Goal: Task Accomplishment & Management: Complete application form

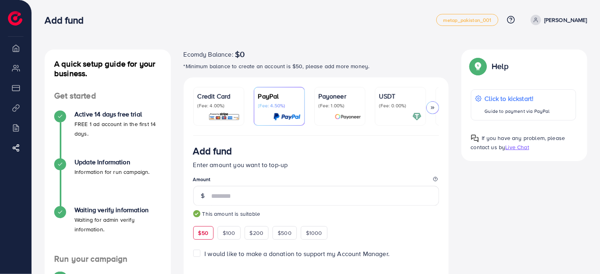
click at [16, 18] on img at bounding box center [15, 18] width 14 height 14
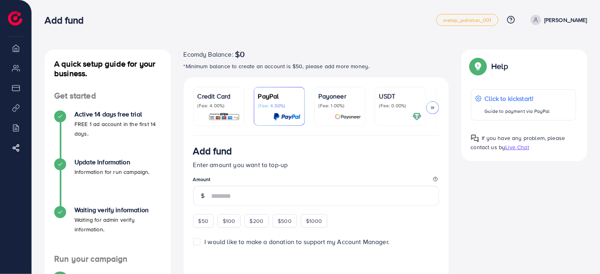
click at [561, 13] on div "Add fund metap_pakistan_001 Help Center Contact Support Plans and Pricing Term …" at bounding box center [316, 20] width 543 height 22
click at [561, 18] on p "[PERSON_NAME]" at bounding box center [565, 20] width 43 height 10
click at [537, 19] on circle at bounding box center [536, 19] width 2 height 2
click at [480, 19] on span "metap_pakistan_001" at bounding box center [467, 20] width 49 height 5
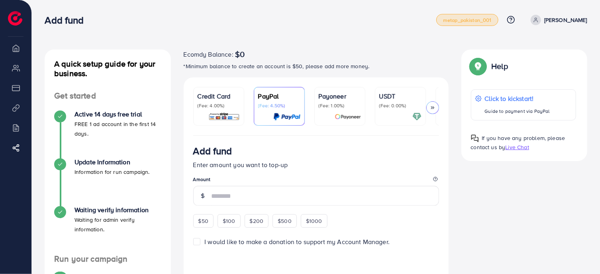
click at [480, 19] on span "metap_pakistan_001" at bounding box center [467, 20] width 49 height 5
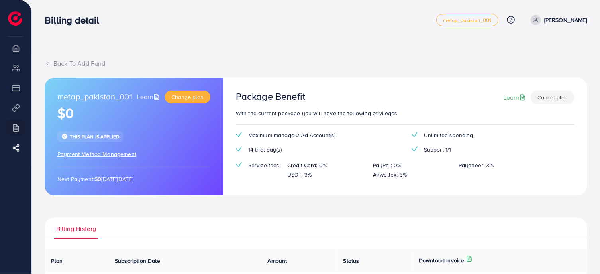
click at [16, 49] on li "Overview" at bounding box center [15, 48] width 31 height 16
click at [187, 97] on span "Change plan" at bounding box center [187, 97] width 32 height 8
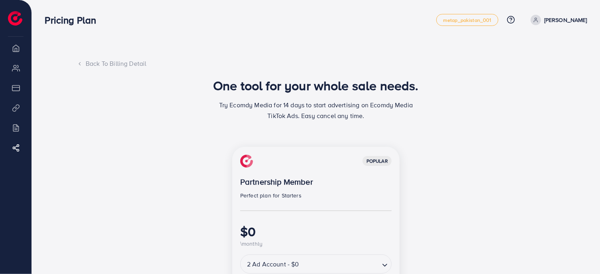
click at [572, 20] on p "[PERSON_NAME]" at bounding box center [565, 20] width 43 height 10
click at [461, 27] on div "Pricing Plan metap_pakistan_001 Help Center Contact Support Plans and Pricing T…" at bounding box center [316, 20] width 543 height 22
click at [463, 22] on span "metap_pakistan_001" at bounding box center [467, 20] width 49 height 5
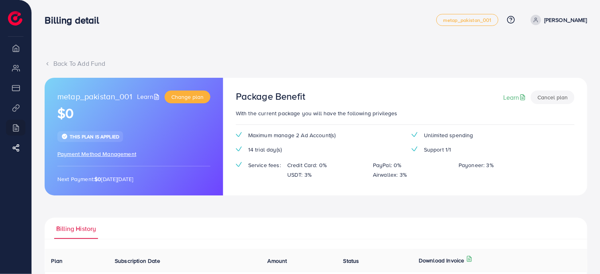
click at [77, 27] on div "Billing detail metap_pakistan_001 Help Center Contact Support Plans and Pricing…" at bounding box center [316, 20] width 543 height 22
click at [21, 18] on img at bounding box center [15, 18] width 14 height 14
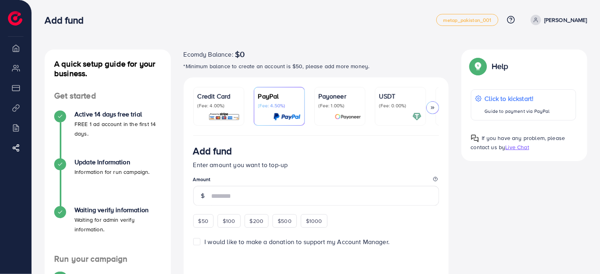
click at [546, 18] on link "[PERSON_NAME]" at bounding box center [558, 20] width 60 height 10
click at [540, 45] on span "Log out" at bounding box center [540, 48] width 22 height 10
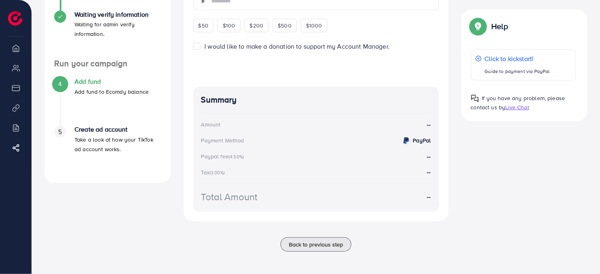
click at [94, 135] on p "Take a look at how your TikTok ad account works." at bounding box center [118, 144] width 87 height 19
click at [98, 78] on h4 "Add fund" at bounding box center [112, 82] width 74 height 8
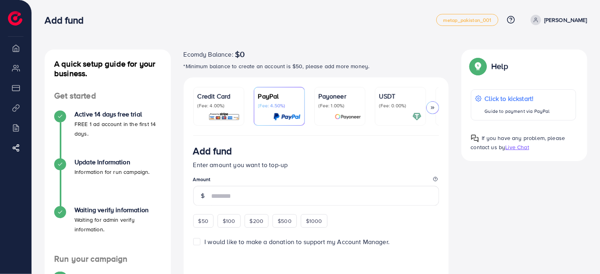
click at [278, 133] on ul "Credit Card (Fee: 4.00%) PayPal (Fee: 4.50%) Payoneer (Fee: 1.00%) USDT (Fee: 0…" at bounding box center [316, 111] width 246 height 49
click at [17, 68] on li "My ad accounts" at bounding box center [15, 68] width 31 height 16
click at [16, 47] on li "Overview" at bounding box center [15, 48] width 31 height 16
click at [469, 18] on span "metap_pakistan_001" at bounding box center [467, 20] width 49 height 5
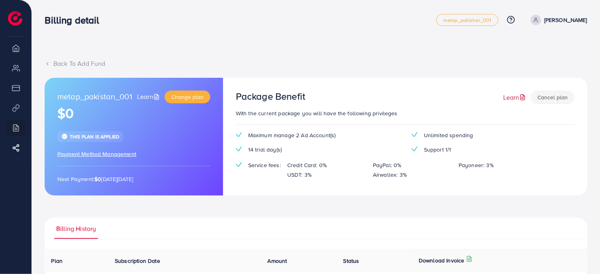
click at [508, 98] on link "Learn" at bounding box center [515, 97] width 24 height 9
click at [512, 21] on icon at bounding box center [511, 20] width 8 height 8
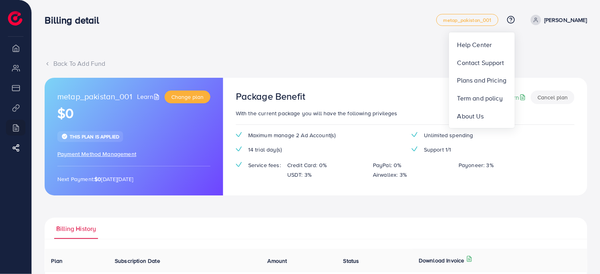
click at [386, 37] on div "Back To Add Fund metap_pakistan_001 Learn Change plan $0 This plan is applied P…" at bounding box center [316, 193] width 568 height 386
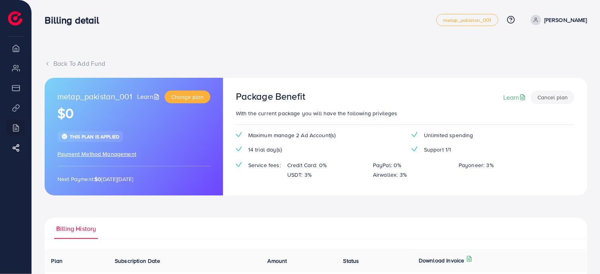
click at [545, 21] on link "[PERSON_NAME]" at bounding box center [558, 20] width 60 height 10
click at [445, 66] on div "Back To Add Fund" at bounding box center [316, 63] width 543 height 9
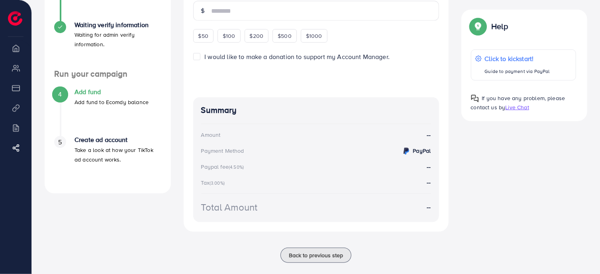
scroll to position [204, 0]
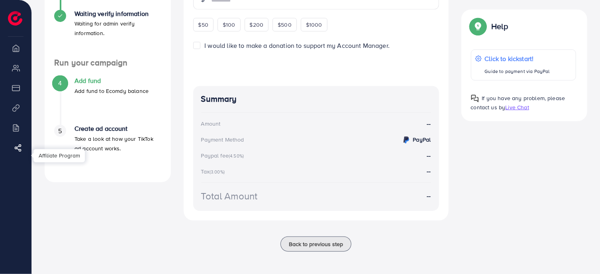
click at [16, 147] on circle at bounding box center [16, 148] width 2 height 2
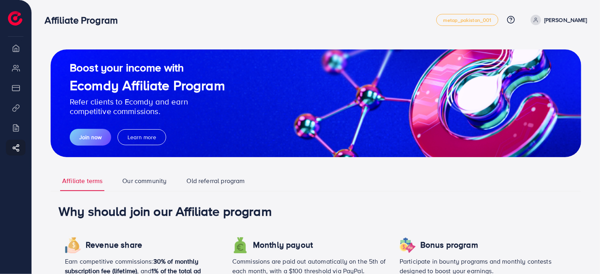
click at [18, 47] on li "Overview" at bounding box center [15, 48] width 31 height 16
click at [16, 14] on img at bounding box center [15, 18] width 14 height 14
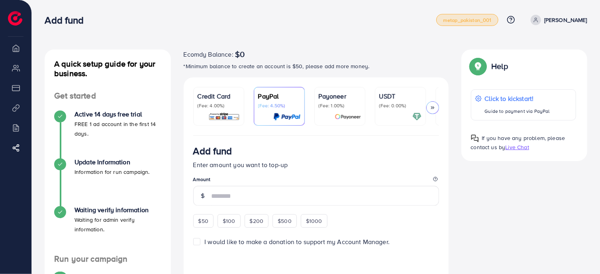
click at [458, 20] on span "metap_pakistan_001" at bounding box center [467, 20] width 49 height 5
click at [556, 20] on p "[PERSON_NAME]" at bounding box center [565, 20] width 43 height 10
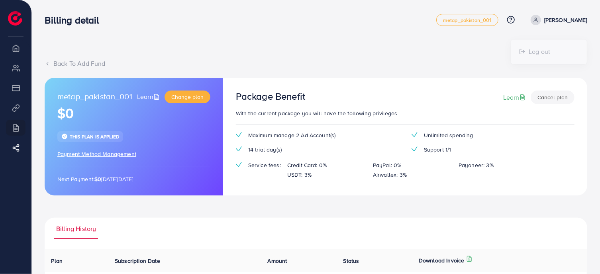
click at [295, 46] on div "Back To Add Fund metap_pakistan_001 Learn Change plan $0 This plan is applied P…" at bounding box center [316, 193] width 568 height 386
click at [110, 156] on span "Payment Method Management" at bounding box center [96, 154] width 79 height 8
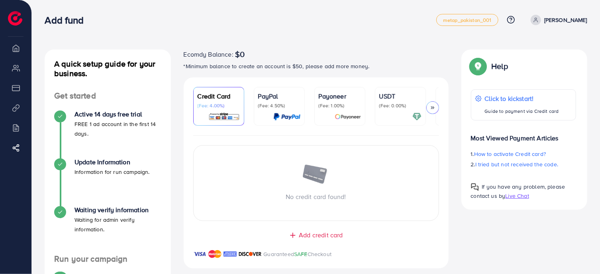
click at [554, 20] on p "[PERSON_NAME]" at bounding box center [565, 20] width 43 height 10
click at [531, 24] on link "[PERSON_NAME]" at bounding box center [558, 20] width 60 height 10
click at [539, 22] on icon at bounding box center [536, 20] width 6 height 6
click at [486, 22] on span "metap_pakistan_001" at bounding box center [467, 20] width 49 height 5
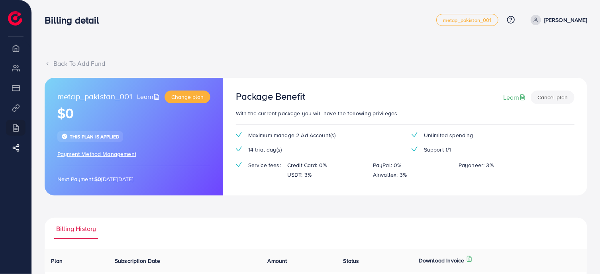
click at [94, 139] on span "This plan is applied" at bounding box center [94, 136] width 49 height 7
click at [121, 179] on p "Next Payment: $0 on Wednesday, September 10, 2025" at bounding box center [133, 179] width 153 height 10
click at [396, 173] on p "Airwallex: 3%" at bounding box center [390, 175] width 34 height 10
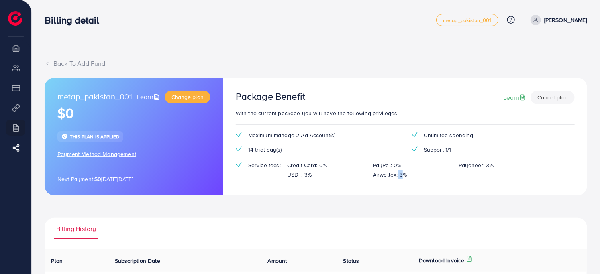
click at [396, 173] on p "Airwallex: 3%" at bounding box center [390, 175] width 34 height 10
click at [479, 165] on p "Payoneer: 3%" at bounding box center [476, 165] width 35 height 10
click at [296, 104] on div "Package Benefit Learn Cancel plan" at bounding box center [405, 99] width 339 height 18
click at [265, 95] on h3 "Package Benefit" at bounding box center [270, 96] width 69 height 12
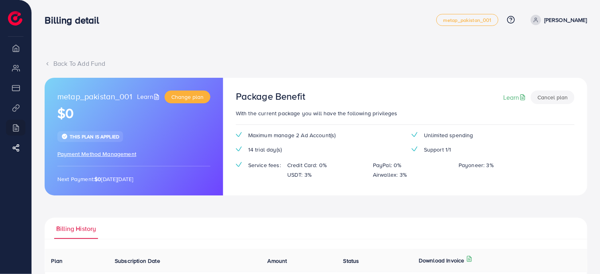
click at [265, 95] on h3 "Package Benefit" at bounding box center [270, 96] width 69 height 12
drag, startPoint x: 84, startPoint y: 63, endPoint x: 85, endPoint y: 81, distance: 18.0
click at [85, 81] on div "Back To Add Fund metap_pakistan_001 Learn Change plan $0 This plan is applied P…" at bounding box center [316, 216] width 543 height 314
click at [12, 75] on li "My ad accounts" at bounding box center [15, 68] width 31 height 16
click at [14, 86] on li "Payment" at bounding box center [15, 88] width 31 height 16
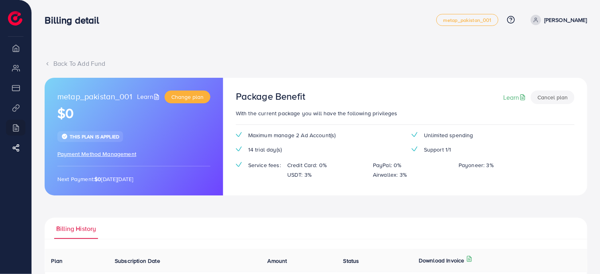
click at [15, 104] on li "Product Links" at bounding box center [15, 108] width 31 height 16
click at [16, 127] on li "Billing" at bounding box center [15, 128] width 31 height 16
drag, startPoint x: 16, startPoint y: 137, endPoint x: 16, endPoint y: 148, distance: 11.6
click at [16, 138] on ul "Overview My ad accounts Payment Product Links Billing Affiliate Program" at bounding box center [15, 104] width 31 height 128
click at [16, 148] on icon at bounding box center [18, 148] width 8 height 8
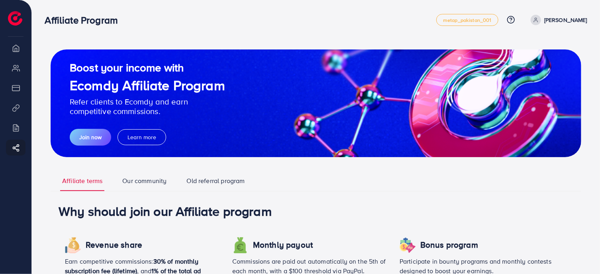
click at [153, 181] on link "Our community" at bounding box center [144, 183] width 48 height 15
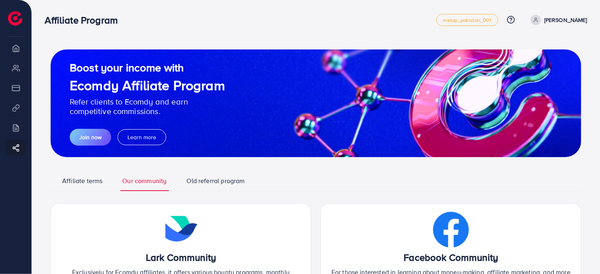
click at [218, 182] on link "Old referral program" at bounding box center [216, 183] width 62 height 15
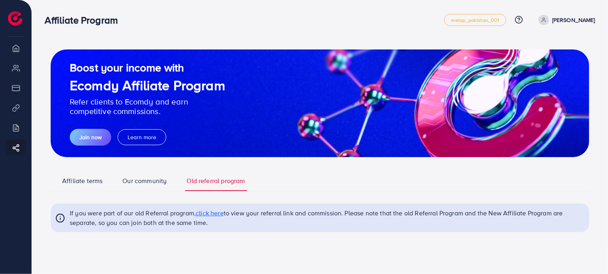
click at [89, 183] on link "Affiliate terms" at bounding box center [82, 183] width 44 height 15
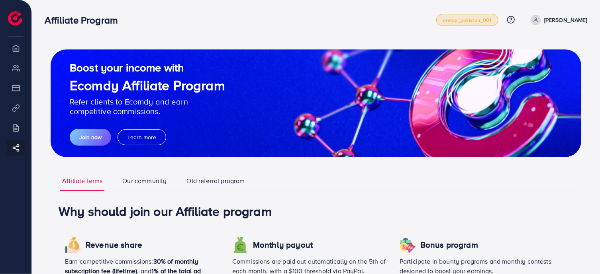
click at [454, 22] on span "metap_pakistan_001" at bounding box center [467, 20] width 49 height 5
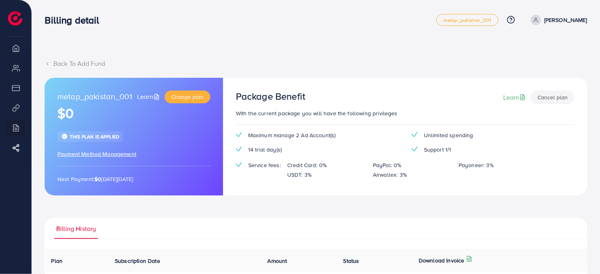
click at [538, 150] on div "Support 1/1" at bounding box center [493, 149] width 176 height 8
click at [522, 100] on icon at bounding box center [523, 97] width 6 height 6
click at [308, 98] on div "Package Benefit Learn Cancel plan" at bounding box center [405, 99] width 339 height 18
click at [81, 66] on div "Back To Add Fund" at bounding box center [316, 63] width 543 height 9
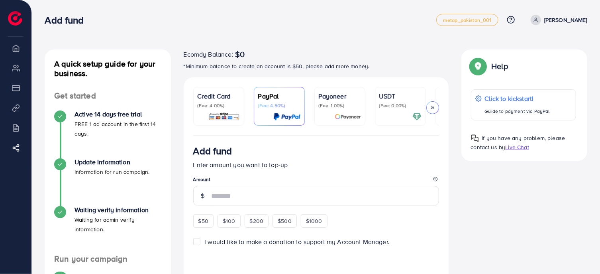
click at [111, 118] on h4 "Active 14 days free trial" at bounding box center [118, 114] width 87 height 8
click at [94, 155] on div "Active 14 days free trial FREE 1 ad account in the first 14 days." at bounding box center [107, 134] width 107 height 48
click at [96, 171] on p "Information for run campaign." at bounding box center [112, 172] width 75 height 10
click at [96, 167] on div "Update Information Information for run campaign." at bounding box center [112, 167] width 75 height 18
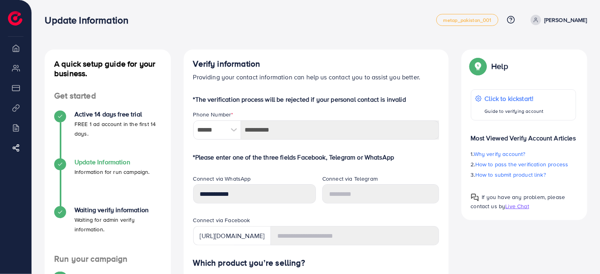
click at [111, 175] on p "Information for run campaign." at bounding box center [112, 172] width 75 height 10
click at [113, 118] on h4 "Active 14 days free trial" at bounding box center [118, 114] width 87 height 8
click at [97, 115] on h4 "Active 14 days free trial" at bounding box center [118, 114] width 87 height 8
click at [86, 115] on h4 "Active 14 days free trial" at bounding box center [118, 114] width 87 height 8
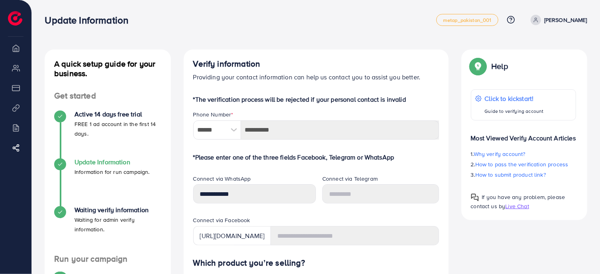
click at [75, 159] on h4 "Update Information" at bounding box center [112, 162] width 75 height 8
click at [85, 208] on h4 "Waiting verify information" at bounding box center [118, 210] width 87 height 8
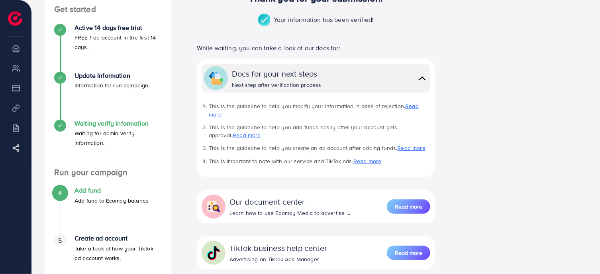
scroll to position [59, 0]
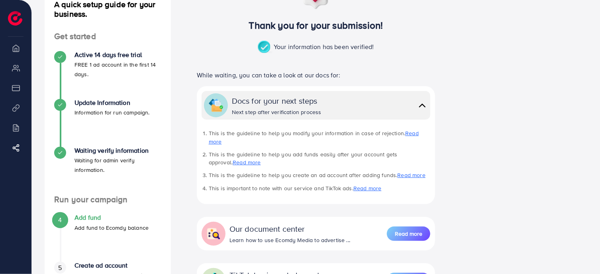
click at [118, 94] on div "Active 14 days free trial FREE 1 ad account in the first 14 days." at bounding box center [107, 75] width 107 height 48
click at [118, 104] on h4 "Update Information" at bounding box center [112, 103] width 75 height 8
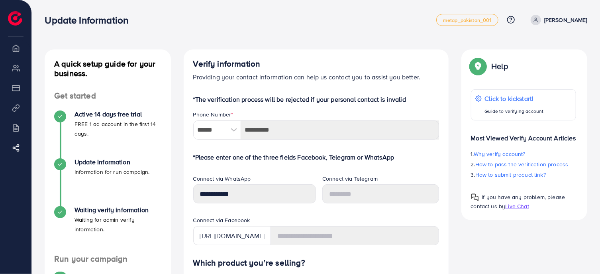
click at [259, 184] on div "Connect via WhatsApp" at bounding box center [254, 180] width 123 height 10
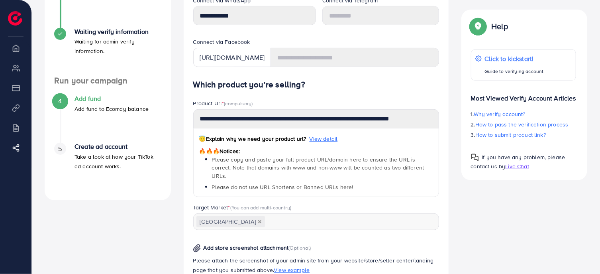
scroll to position [214, 0]
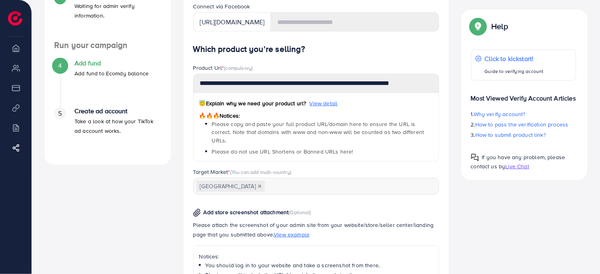
click at [14, 25] on img at bounding box center [15, 18] width 14 height 14
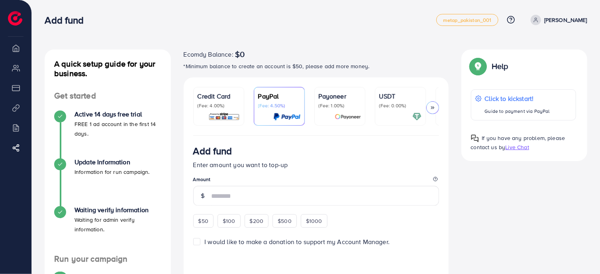
scroll to position [0, 47]
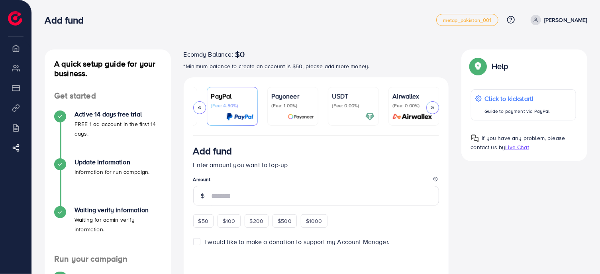
click at [557, 25] on link "[PERSON_NAME]" at bounding box center [558, 20] width 60 height 10
click at [543, 52] on span "Log out" at bounding box center [540, 48] width 22 height 10
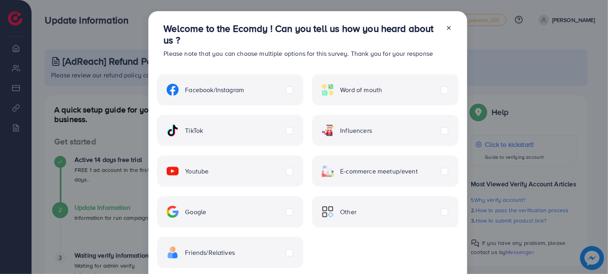
click at [265, 90] on div "Facebook/Instagram" at bounding box center [230, 89] width 146 height 31
click at [361, 173] on span "E-commerce meetup/event" at bounding box center [379, 171] width 78 height 9
click at [358, 171] on span "E-commerce meetup/event" at bounding box center [379, 171] width 78 height 9
click at [281, 98] on div "Facebook/Instagram" at bounding box center [230, 89] width 146 height 31
click at [244, 92] on label "Facebook/Instagram" at bounding box center [205, 90] width 77 height 12
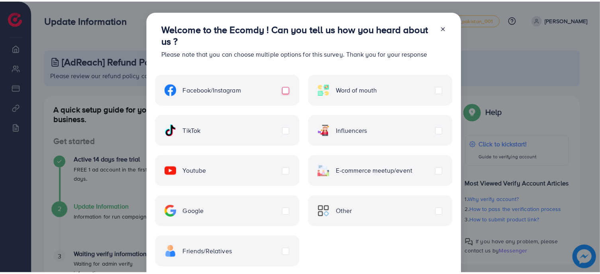
scroll to position [46, 0]
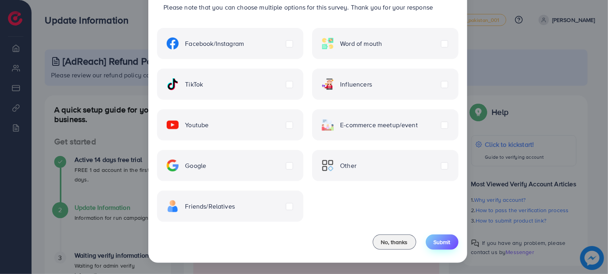
click at [440, 242] on span "Submit" at bounding box center [442, 242] width 17 height 8
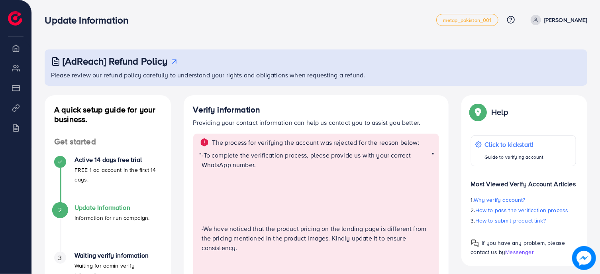
click at [238, 168] on p "-To complete the verification process, please provide us with your correct What…" at bounding box center [317, 159] width 231 height 19
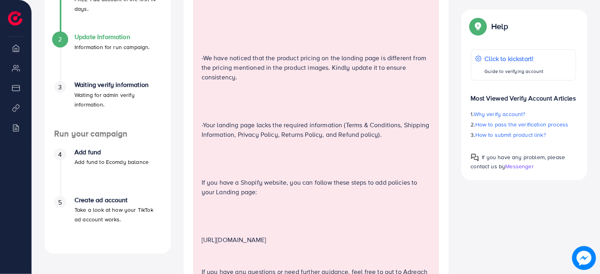
scroll to position [384, 0]
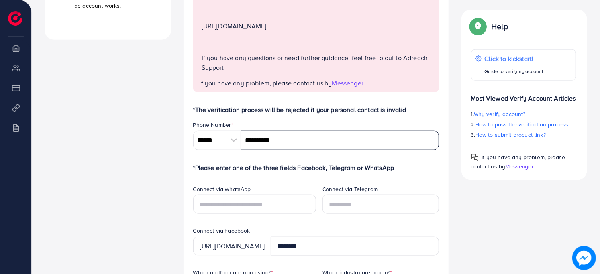
drag, startPoint x: 258, startPoint y: 141, endPoint x: 301, endPoint y: 141, distance: 42.2
click at [301, 141] on input "**********" at bounding box center [340, 140] width 198 height 19
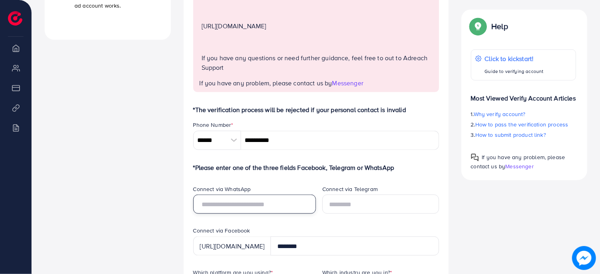
click at [295, 209] on input "text" at bounding box center [254, 203] width 123 height 19
type input "*"
click at [219, 207] on input "**********" at bounding box center [254, 203] width 123 height 19
click at [200, 207] on input "**********" at bounding box center [254, 203] width 123 height 19
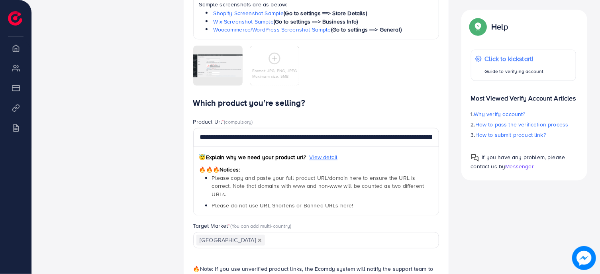
scroll to position [782, 0]
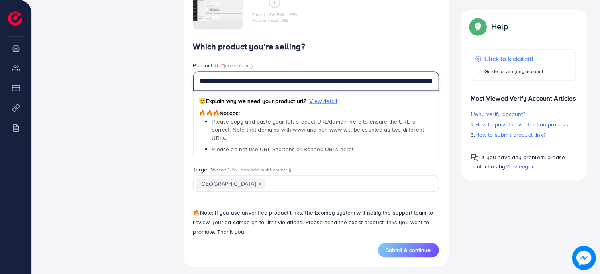
click at [356, 83] on input "**********" at bounding box center [316, 81] width 246 height 19
click at [266, 83] on input "**********" at bounding box center [316, 81] width 246 height 19
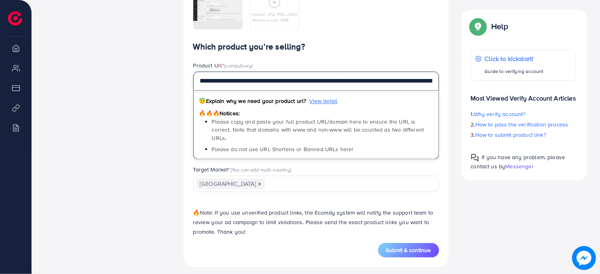
click at [266, 83] on input "**********" at bounding box center [316, 81] width 246 height 19
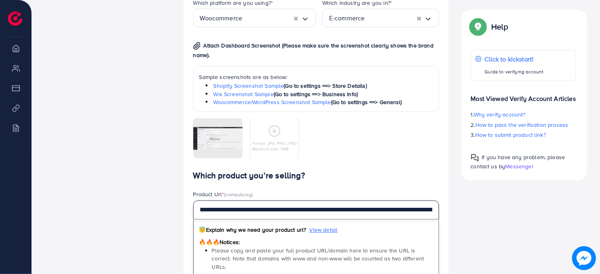
scroll to position [569, 0]
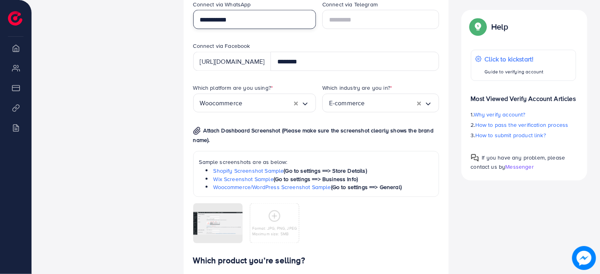
click at [201, 21] on input "**********" at bounding box center [254, 19] width 123 height 19
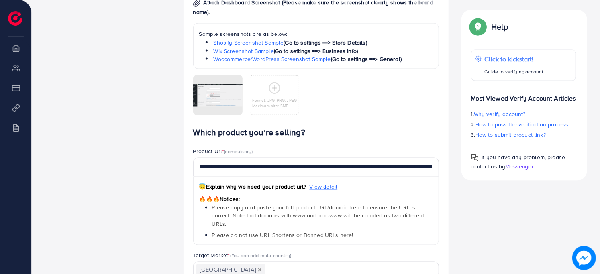
scroll to position [782, 0]
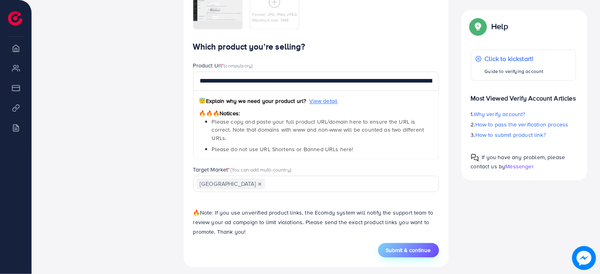
type input "**********"
click at [416, 246] on span "Submit & continue" at bounding box center [408, 250] width 45 height 8
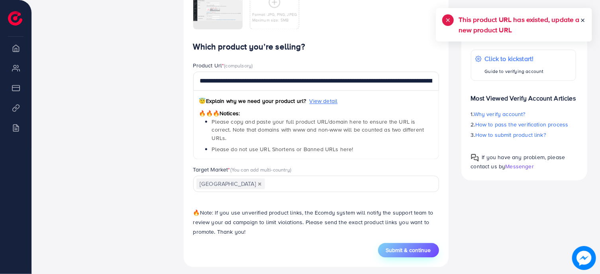
scroll to position [483, 0]
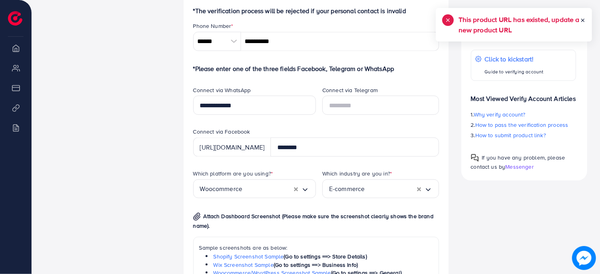
click at [480, 33] on h5 "This product URL has existed, update a new product URL" at bounding box center [520, 24] width 122 height 21
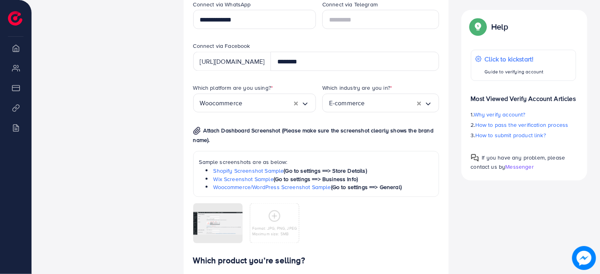
scroll to position [697, 0]
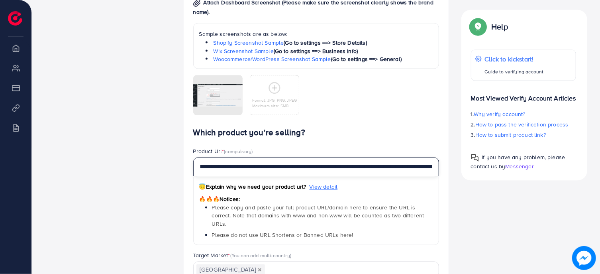
click at [304, 169] on input "**********" at bounding box center [316, 166] width 246 height 19
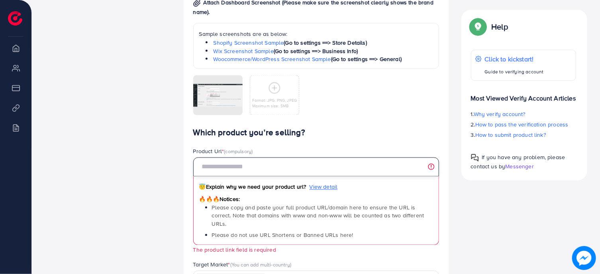
click at [281, 169] on input "text" at bounding box center [316, 166] width 246 height 19
click at [269, 171] on input "text" at bounding box center [316, 166] width 246 height 19
paste input "**********"
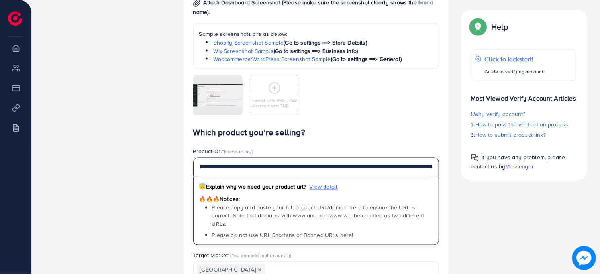
scroll to position [0, 110]
type input "**********"
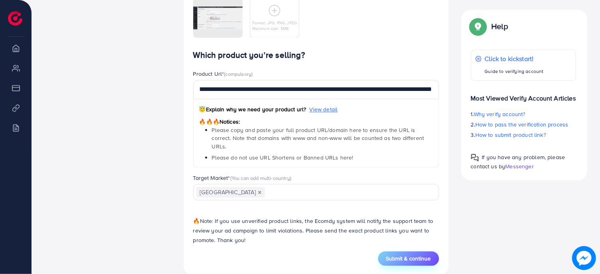
scroll to position [782, 0]
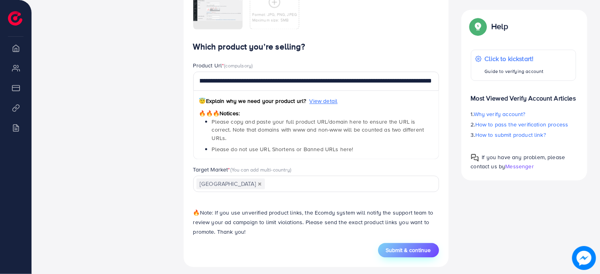
click at [416, 248] on span "Submit & continue" at bounding box center [408, 250] width 45 height 8
type input "**********"
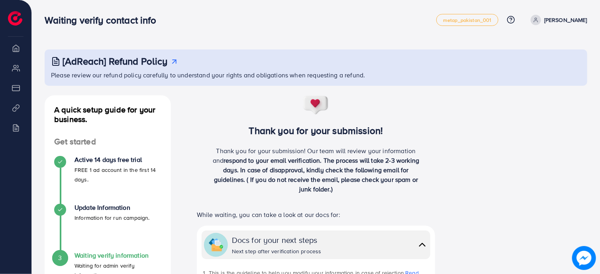
click at [297, 133] on h3 "Thank you for your submission!" at bounding box center [316, 131] width 265 height 12
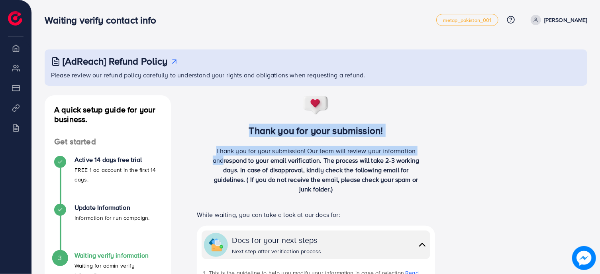
drag, startPoint x: 297, startPoint y: 133, endPoint x: 358, endPoint y: 171, distance: 72.1
click at [358, 171] on div "Thank you for your submission! Thank you for your submission! Our team will rev…" at bounding box center [316, 147] width 265 height 105
click at [358, 171] on span "respond to your email verification. The process will take 2-3 working days. In …" at bounding box center [317, 174] width 206 height 37
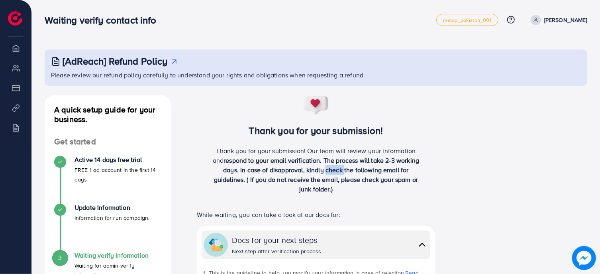
click at [358, 171] on span "respond to your email verification. The process will take 2-3 working days. In …" at bounding box center [317, 174] width 206 height 37
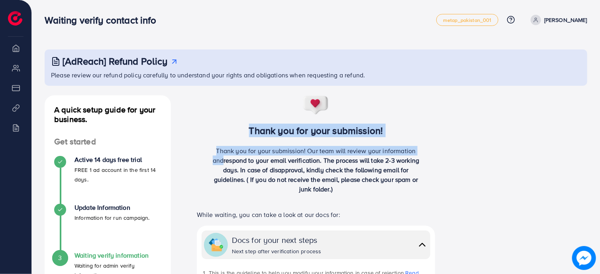
drag, startPoint x: 358, startPoint y: 171, endPoint x: 259, endPoint y: 139, distance: 104.0
click at [259, 139] on div "Thank you for your submission! Thank you for your submission! Our team will rev…" at bounding box center [316, 147] width 265 height 105
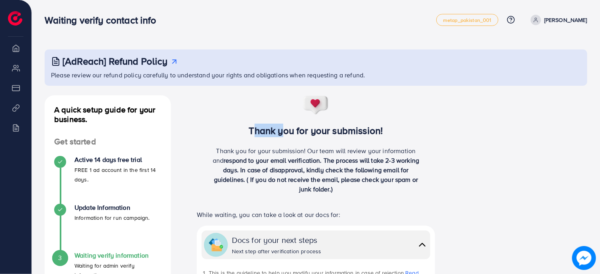
click at [259, 139] on div "Thank you for your submission! Thank you for your submission! Our team will rev…" at bounding box center [316, 147] width 265 height 105
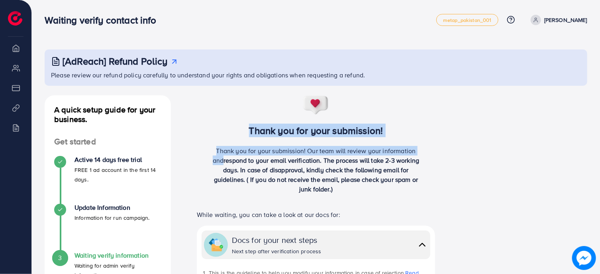
drag, startPoint x: 259, startPoint y: 139, endPoint x: 358, endPoint y: 179, distance: 105.8
click at [358, 179] on div "Thank you for your submission! Thank you for your submission! Our team will rev…" at bounding box center [316, 147] width 265 height 105
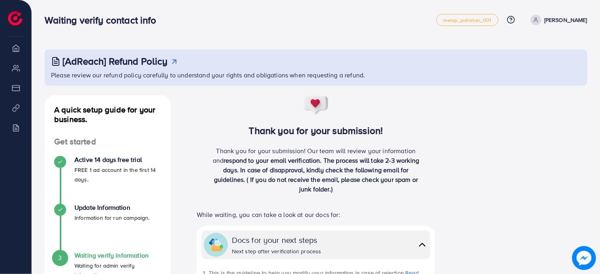
click at [479, 18] on span "metap_pakistan_001" at bounding box center [467, 20] width 49 height 5
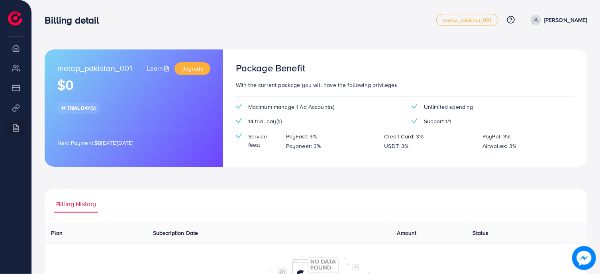
click at [281, 108] on span "Maximum manage 1 Ad Account(s)" at bounding box center [291, 107] width 86 height 8
click at [336, 107] on div "Maximum manage 1 Ad Account(s)" at bounding box center [318, 107] width 176 height 8
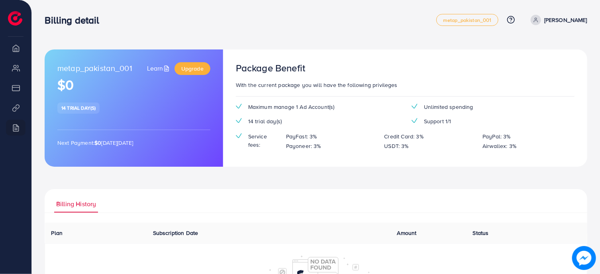
click at [336, 107] on div "Maximum manage 1 Ad Account(s)" at bounding box center [318, 107] width 176 height 8
click at [307, 137] on p "PayFast: 3%" at bounding box center [301, 137] width 31 height 10
drag, startPoint x: 307, startPoint y: 137, endPoint x: 537, endPoint y: 150, distance: 229.9
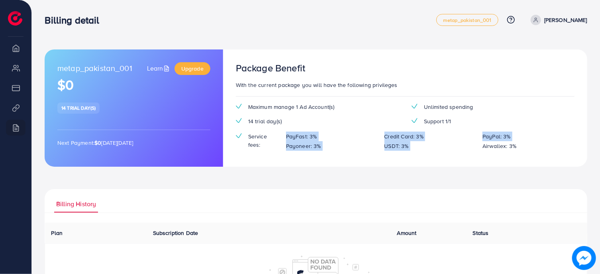
click at [537, 150] on div "PayFast: 3% Credit Card: 3% PayPal: 3% Payoneer: 3% USDT: 3% Airwallex: 3%" at bounding box center [427, 141] width 295 height 19
click at [537, 150] on div "Airwallex: 3%" at bounding box center [525, 146] width 98 height 10
click at [163, 124] on div "metap_pakistan_001 Learn Upgrade $0 14 trial day(s) Next Payment: $0 on Monday,…" at bounding box center [134, 107] width 179 height 117
click at [546, 20] on link "[PERSON_NAME]" at bounding box center [558, 20] width 60 height 10
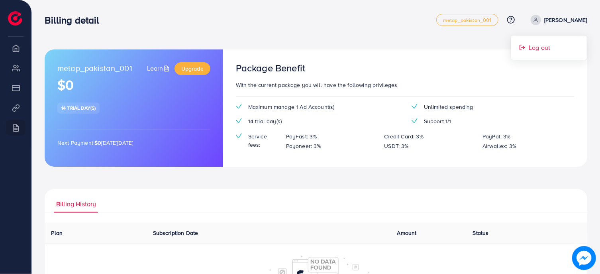
click at [537, 47] on span "Log out" at bounding box center [540, 48] width 22 height 10
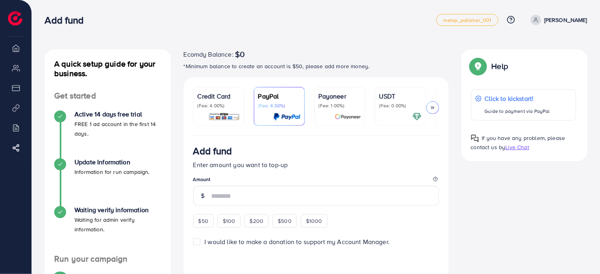
click at [551, 23] on p "[PERSON_NAME]" at bounding box center [565, 20] width 43 height 10
click at [462, 22] on span "metap_pakistan_001" at bounding box center [467, 20] width 49 height 5
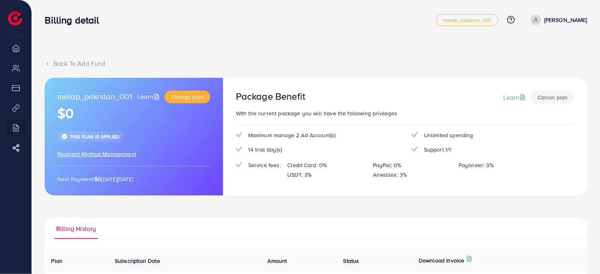
click at [280, 134] on span "Maximum manage 2 Ad Account(s)" at bounding box center [292, 135] width 88 height 8
click at [388, 104] on div "Package Benefit Learn Cancel plan" at bounding box center [405, 99] width 339 height 18
drag, startPoint x: 287, startPoint y: 165, endPoint x: 483, endPoint y: 181, distance: 196.3
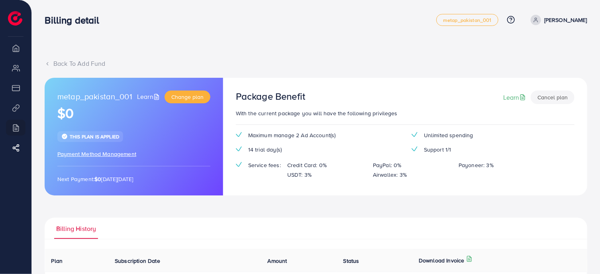
click at [491, 181] on div "Maximum manage 2 Ad Account(s) Unlimited spending 14 trial day(s) Support 1/1 S…" at bounding box center [406, 158] width 352 height 55
click at [460, 181] on div "Maximum manage 2 Ad Account(s) Unlimited spending 14 trial day(s) Support 1/1 S…" at bounding box center [406, 158] width 352 height 55
drag, startPoint x: 444, startPoint y: 179, endPoint x: 283, endPoint y: 163, distance: 162.2
click at [283, 163] on div "Credit Card: 0% PayPal: 0% Payoneer: 3% USDT: 3% Airwallex: 3%" at bounding box center [409, 169] width 257 height 19
click at [283, 163] on div "Credit Card: 0%" at bounding box center [324, 165] width 86 height 10
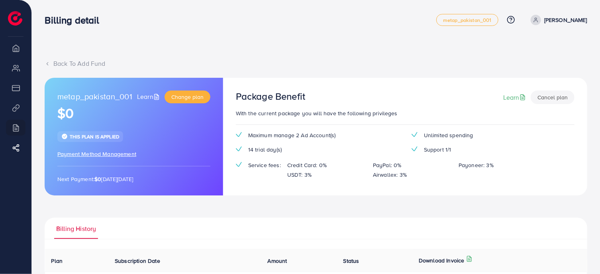
drag, startPoint x: 283, startPoint y: 163, endPoint x: 487, endPoint y: 185, distance: 205.3
click at [487, 185] on div "Maximum manage 2 Ad Account(s) Unlimited spending 14 trial day(s) Support 1/1 S…" at bounding box center [406, 158] width 352 height 55
click at [455, 179] on div "Credit Card: 0% PayPal: 0% Payoneer: 3% USDT: 3% Airwallex: 3%" at bounding box center [409, 169] width 257 height 19
drag, startPoint x: 431, startPoint y: 177, endPoint x: 288, endPoint y: 167, distance: 143.8
click at [288, 167] on div "Credit Card: 0% PayPal: 0% Payoneer: 3% USDT: 3% Airwallex: 3%" at bounding box center [409, 169] width 257 height 19
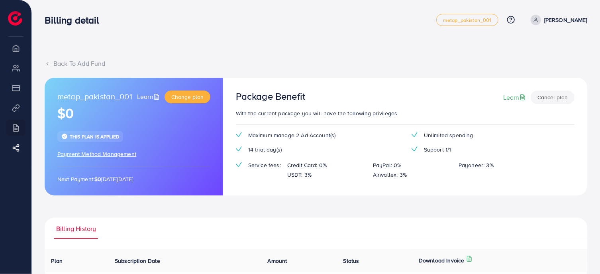
click at [94, 138] on span "This plan is applied" at bounding box center [94, 136] width 49 height 7
click at [110, 154] on span "Payment Method Management" at bounding box center [96, 154] width 79 height 8
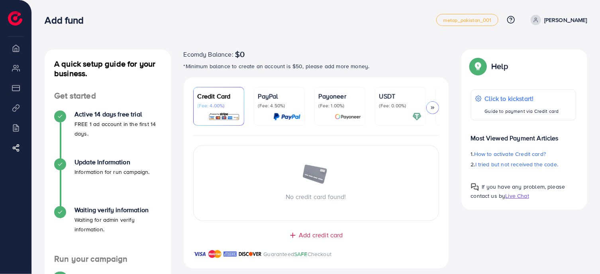
drag, startPoint x: 319, startPoint y: 146, endPoint x: 413, endPoint y: 148, distance: 93.7
click at [413, 148] on div "No credit card found! Add credit card Guaranteed SAFE Checkout" at bounding box center [316, 202] width 265 height 133
click at [267, 119] on div at bounding box center [279, 116] width 42 height 9
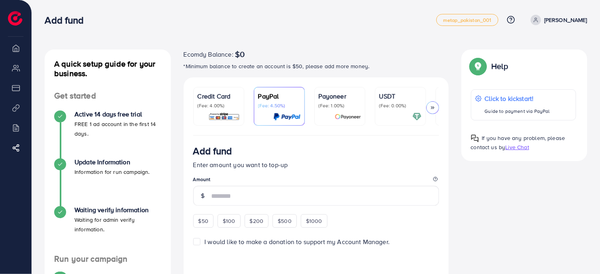
click at [329, 114] on div at bounding box center [340, 116] width 42 height 9
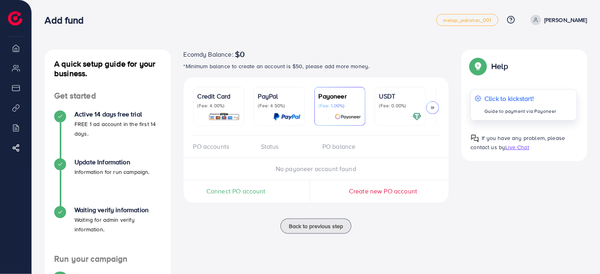
click at [494, 100] on p "Click to kickstart!" at bounding box center [521, 99] width 72 height 10
click at [539, 22] on icon at bounding box center [536, 20] width 6 height 6
click at [476, 22] on span "metap_pakistan_001" at bounding box center [467, 20] width 49 height 5
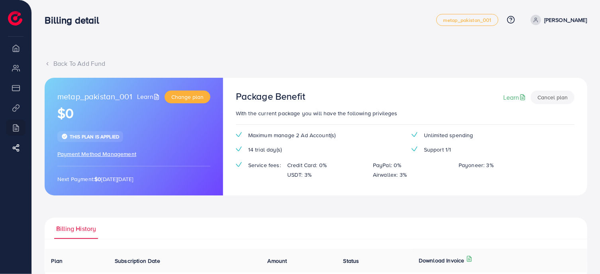
click at [23, 15] on li at bounding box center [18, 13] width 21 height 23
click at [10, 16] on img at bounding box center [15, 18] width 14 height 14
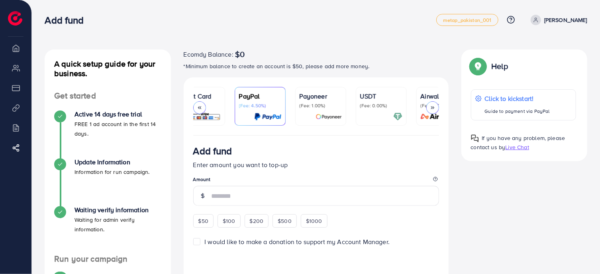
scroll to position [0, 47]
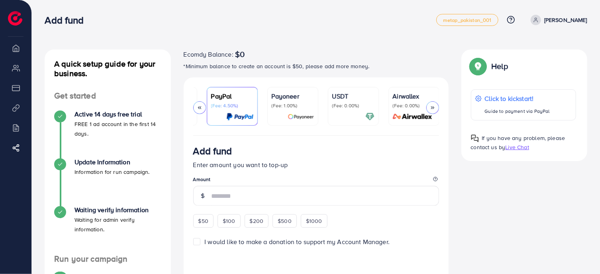
click at [575, 24] on p "[PERSON_NAME]" at bounding box center [565, 20] width 43 height 10
click at [538, 47] on span "Log out" at bounding box center [540, 48] width 22 height 10
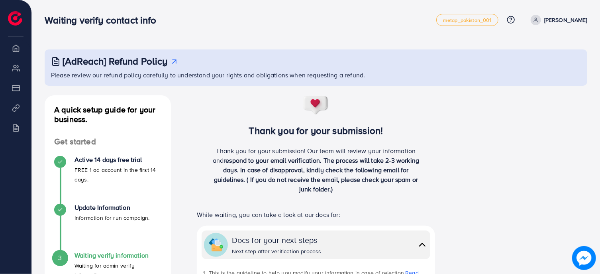
click at [336, 160] on span "respond to your email verification. The process will take 2-3 working days. In …" at bounding box center [317, 174] width 206 height 37
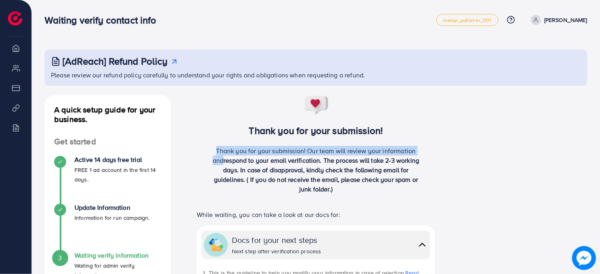
click at [336, 160] on span "respond to your email verification. The process will take 2-3 working days. In …" at bounding box center [317, 174] width 206 height 37
click at [394, 161] on span "respond to your email verification. The process will take 2-3 working days. In …" at bounding box center [317, 174] width 206 height 37
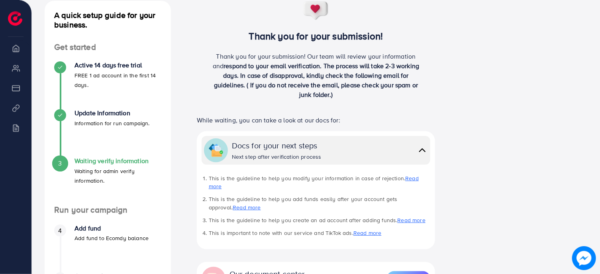
scroll to position [43, 0]
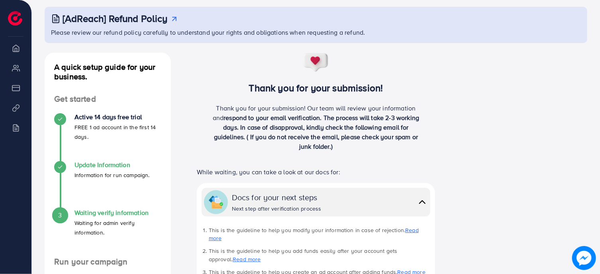
click at [108, 167] on h4 "Update Information" at bounding box center [112, 165] width 75 height 8
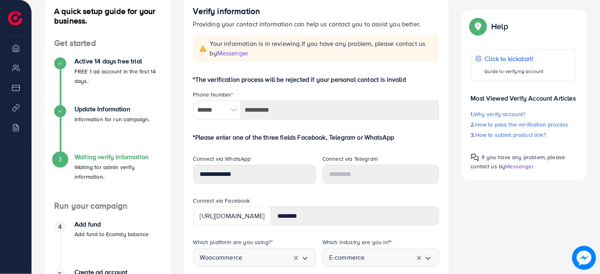
scroll to position [128, 0]
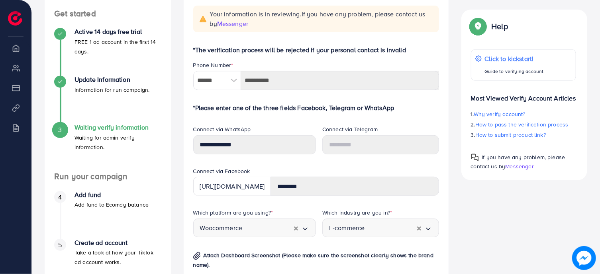
click at [294, 210] on div "Which platform are you using? *" at bounding box center [254, 213] width 123 height 10
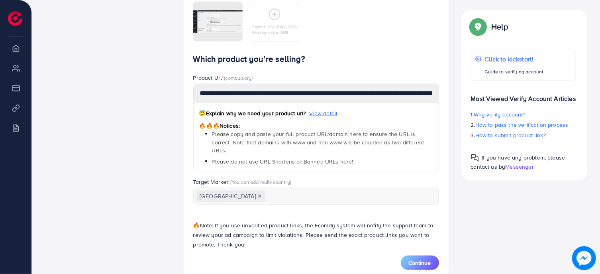
scroll to position [466, 0]
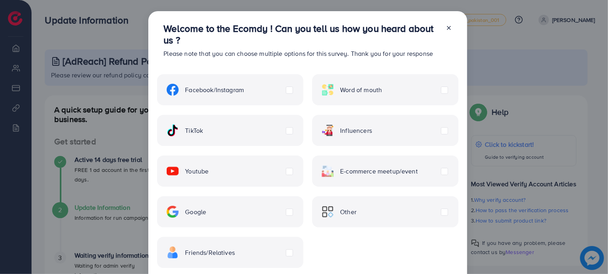
click at [446, 28] on icon at bounding box center [449, 28] width 6 height 6
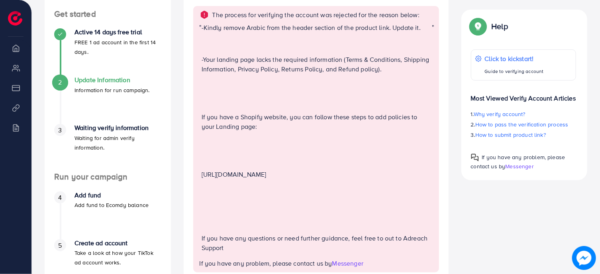
scroll to position [171, 0]
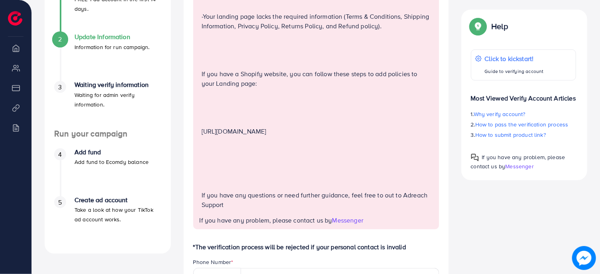
click at [306, 200] on p "If you have any questions or need further guidance, feel free to out to Adreach…" at bounding box center [317, 199] width 231 height 19
click at [230, 204] on p "If you have any questions or need further guidance, feel free to out to Adreach…" at bounding box center [317, 199] width 231 height 19
drag, startPoint x: 230, startPoint y: 204, endPoint x: 232, endPoint y: 117, distance: 87.3
click at [232, 117] on div "-Kindly remove Arabic from the header section of the product link. Update it. -…" at bounding box center [317, 98] width 231 height 236
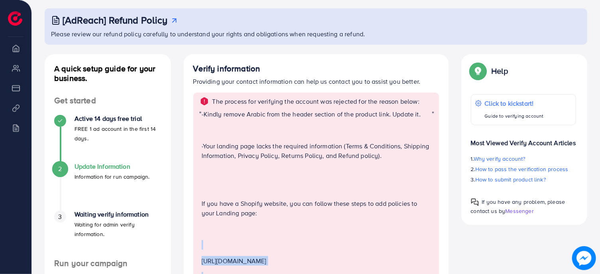
scroll to position [0, 0]
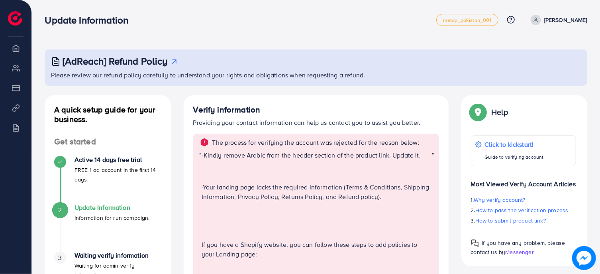
click at [232, 160] on div "-Kindly remove Arabic from the header section of the product link. Update it. -…" at bounding box center [317, 268] width 231 height 236
click at [293, 149] on div "The process for verifying the account was rejected for the reason below: " -Kin…" at bounding box center [316, 267] width 246 height 266
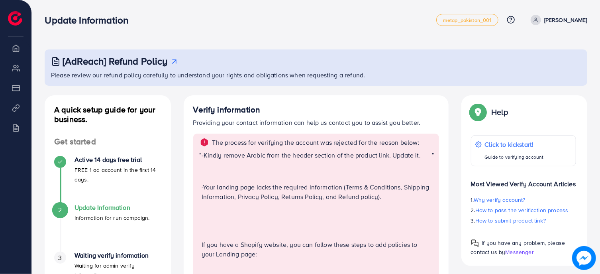
click at [293, 149] on div "The process for verifying the account was rejected for the reason below: " -Kin…" at bounding box center [316, 267] width 246 height 266
click at [233, 157] on p "-Kindly remove Arabic from the header section of the product link. Update it." at bounding box center [317, 155] width 231 height 10
click at [347, 157] on p "-Kindly remove Arabic from the header section of the product link. Update it." at bounding box center [317, 155] width 231 height 10
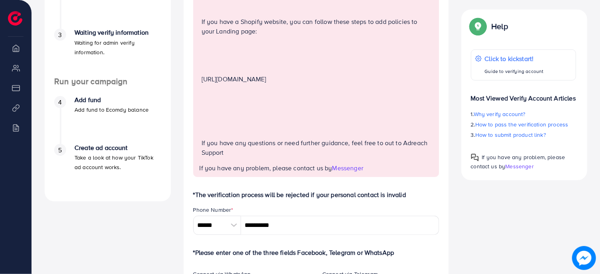
scroll to position [150, 0]
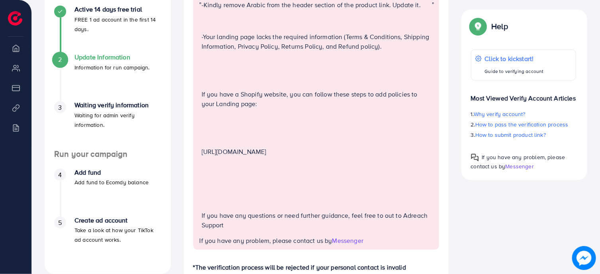
click at [282, 151] on p "https://help.shopify.com/en/manual/checkout-settings/refund-privacy-tos" at bounding box center [317, 152] width 231 height 10
click at [363, 99] on p "If you have a Shopify website, you can follow these steps to add policies to yo…" at bounding box center [317, 98] width 231 height 19
click at [217, 96] on p "If you have a Shopify website, you can follow these steps to add policies to yo…" at bounding box center [317, 98] width 231 height 19
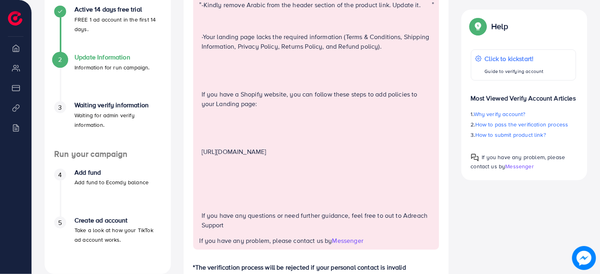
click at [337, 90] on p "If you have a Shopify website, you can follow these steps to add policies to yo…" at bounding box center [317, 98] width 231 height 19
click at [361, 179] on p at bounding box center [317, 184] width 231 height 10
click at [348, 163] on p at bounding box center [317, 168] width 231 height 10
click at [348, 157] on div "-Kindly remove Arabic from the header section of the product link. Update it. -…" at bounding box center [317, 118] width 231 height 236
click at [348, 156] on p "https://help.shopify.com/en/manual/checkout-settings/refund-privacy-tos" at bounding box center [317, 152] width 231 height 10
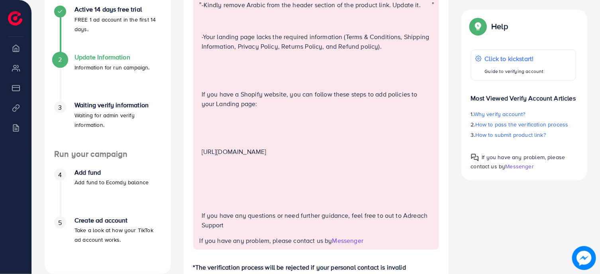
click at [348, 156] on p "https://help.shopify.com/en/manual/checkout-settings/refund-privacy-tos" at bounding box center [317, 152] width 231 height 10
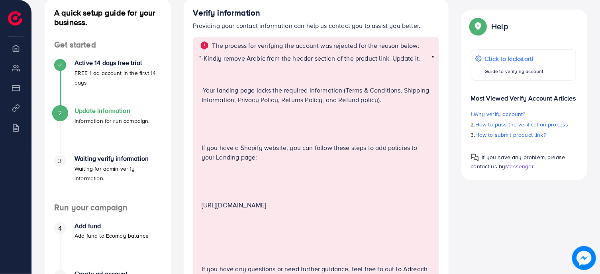
click at [279, 175] on p at bounding box center [317, 173] width 231 height 10
click at [274, 155] on p "If you have a Shopify website, you can follow these steps to add policies to yo…" at bounding box center [317, 152] width 231 height 19
click at [276, 99] on p "-Your landing page lacks the required information (Terms & Conditions, Shipping…" at bounding box center [317, 94] width 231 height 19
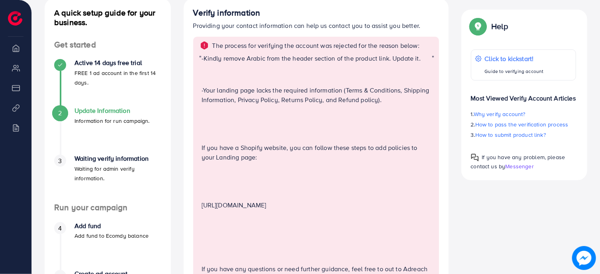
click at [273, 60] on p "-Kindly remove Arabic from the header section of the product link. Update it." at bounding box center [317, 58] width 231 height 10
click at [318, 62] on p "-Kindly remove Arabic from the header section of the product link. Update it." at bounding box center [317, 58] width 231 height 10
click at [295, 94] on p "-Your landing page lacks the required information (Terms & Conditions, Shipping…" at bounding box center [317, 94] width 231 height 19
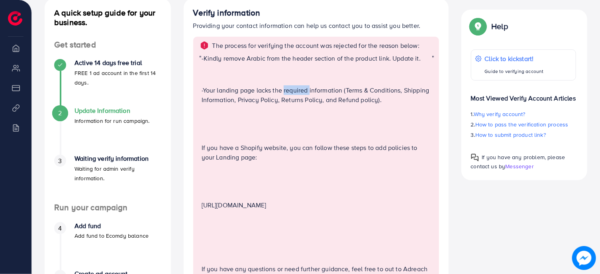
click at [295, 94] on p "-Your landing page lacks the required information (Terms & Conditions, Shipping…" at bounding box center [317, 94] width 231 height 19
drag, startPoint x: 295, startPoint y: 94, endPoint x: 373, endPoint y: 95, distance: 78.1
click at [371, 95] on p "-Your landing page lacks the required information (Terms & Conditions, Shipping…" at bounding box center [317, 94] width 231 height 19
click at [261, 144] on p "If you have a Shopify website, you can follow these steps to add policies to yo…" at bounding box center [317, 152] width 231 height 19
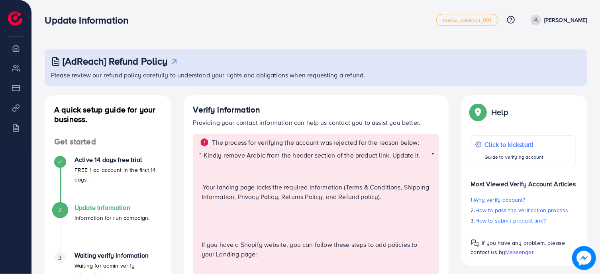
click at [338, 156] on p "-Kindly remove Arabic from the header section of the product link. Update it." at bounding box center [317, 155] width 231 height 10
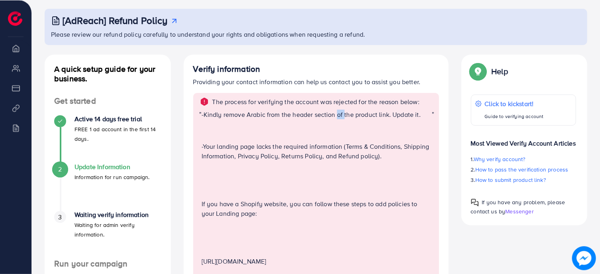
scroll to position [43, 0]
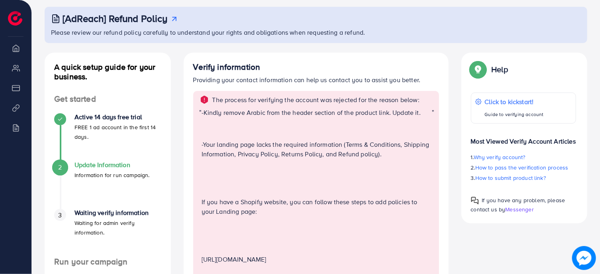
click at [305, 149] on p "-Your landing page lacks the required information (Terms & Conditions, Shipping…" at bounding box center [317, 148] width 231 height 19
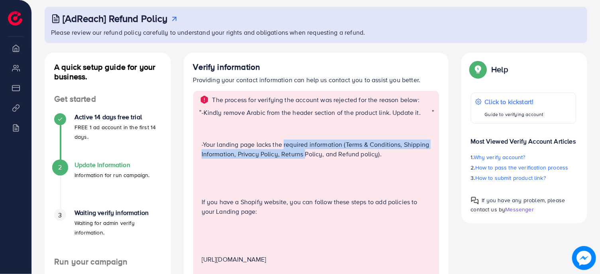
drag, startPoint x: 305, startPoint y: 149, endPoint x: 301, endPoint y: 159, distance: 10.9
click at [301, 159] on div "-Kindly remove Arabic from the header section of the product link. Update it. -…" at bounding box center [317, 226] width 231 height 236
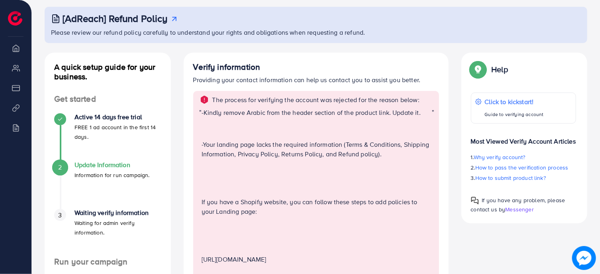
click at [301, 159] on div "-Kindly remove Arabic from the header section of the product link. Update it. -…" at bounding box center [317, 226] width 231 height 236
drag, startPoint x: 301, startPoint y: 159, endPoint x: 264, endPoint y: 149, distance: 37.9
click at [264, 149] on div "-Kindly remove Arabic from the header section of the product link. Update it. -…" at bounding box center [317, 226] width 231 height 236
click at [266, 147] on p "-Your landing page lacks the required information (Terms & Conditions, Shipping…" at bounding box center [317, 148] width 231 height 19
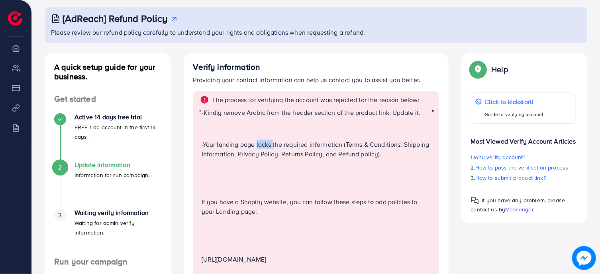
click at [266, 147] on p "-Your landing page lacks the required information (Terms & Conditions, Shipping…" at bounding box center [317, 148] width 231 height 19
click at [310, 152] on p "-Your landing page lacks the required information (Terms & Conditions, Shipping…" at bounding box center [317, 148] width 231 height 19
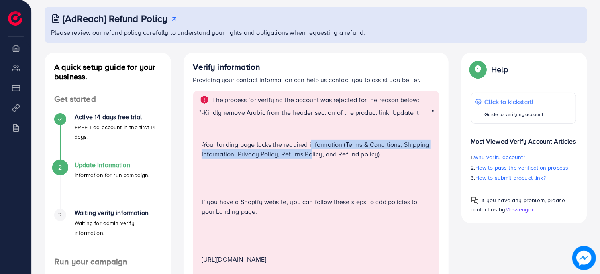
drag, startPoint x: 312, startPoint y: 148, endPoint x: 312, endPoint y: 156, distance: 8.0
click at [312, 156] on p "-Your landing page lacks the required information (Terms & Conditions, Shipping…" at bounding box center [317, 148] width 231 height 19
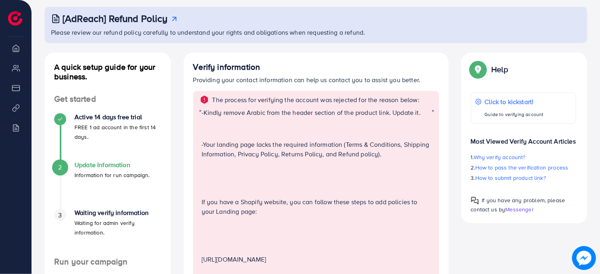
click at [312, 147] on p "-Your landing page lacks the required information (Terms & Conditions, Shipping…" at bounding box center [317, 148] width 231 height 19
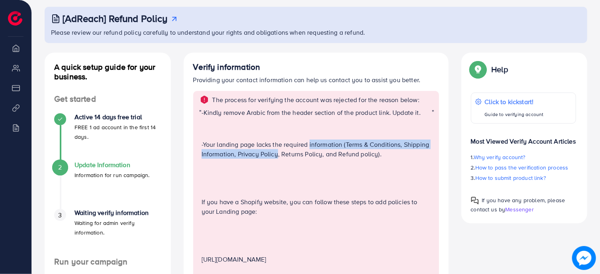
drag, startPoint x: 312, startPoint y: 144, endPoint x: 277, endPoint y: 157, distance: 36.7
click at [277, 157] on p "-Your landing page lacks the required information (Terms & Conditions, Shipping…" at bounding box center [317, 148] width 231 height 19
click at [335, 141] on p "-Your landing page lacks the required information (Terms & Conditions, Shipping…" at bounding box center [317, 148] width 231 height 19
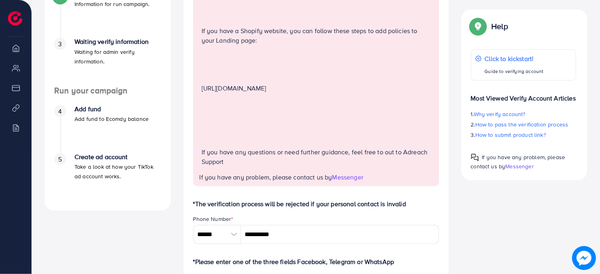
scroll to position [342, 0]
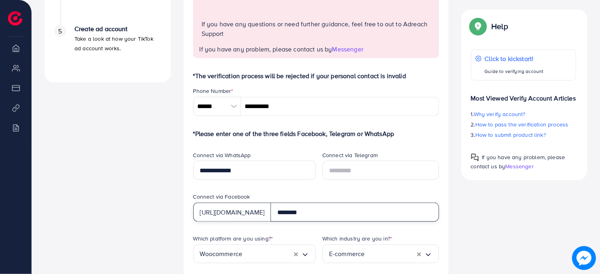
click at [319, 212] on input "********" at bounding box center [355, 211] width 168 height 19
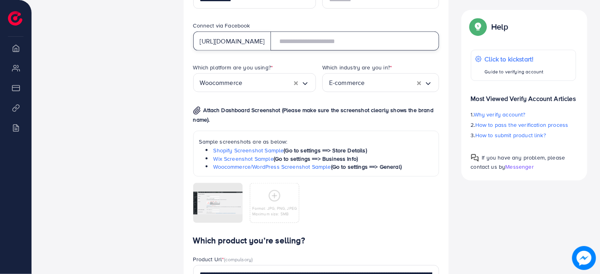
scroll to position [706, 0]
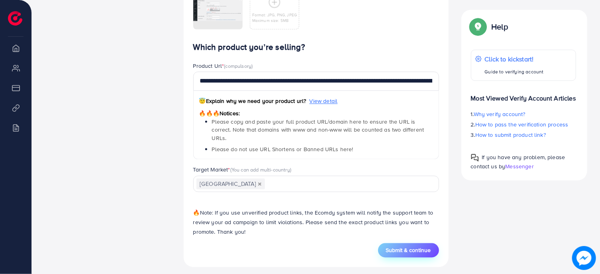
click at [402, 246] on span "Submit & continue" at bounding box center [408, 250] width 45 height 8
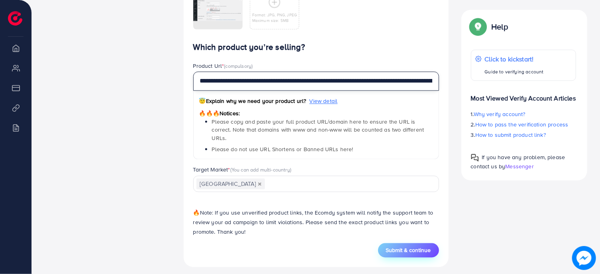
click at [295, 79] on input "**********" at bounding box center [316, 81] width 246 height 19
paste input "text"
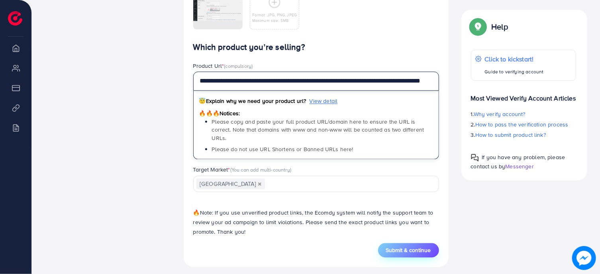
type input "**********"
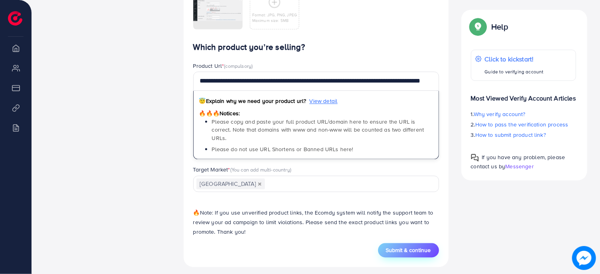
scroll to position [0, 28]
click at [420, 246] on span "Submit & continue" at bounding box center [408, 250] width 45 height 8
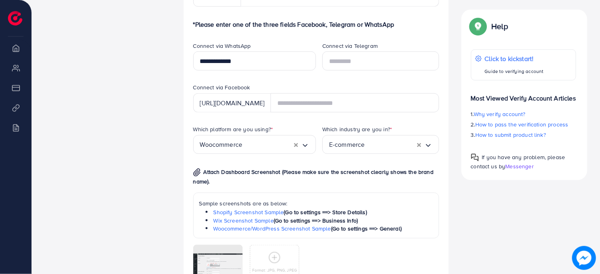
scroll to position [449, 0]
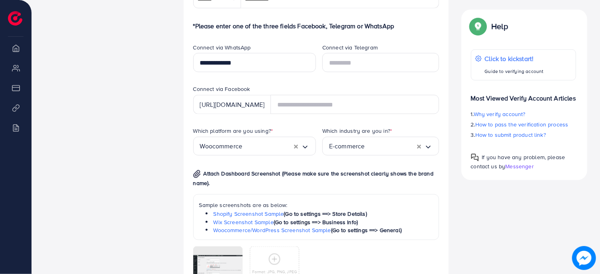
type input "********"
type input "**********"
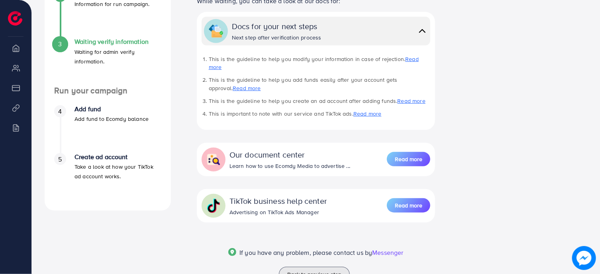
scroll to position [0, 0]
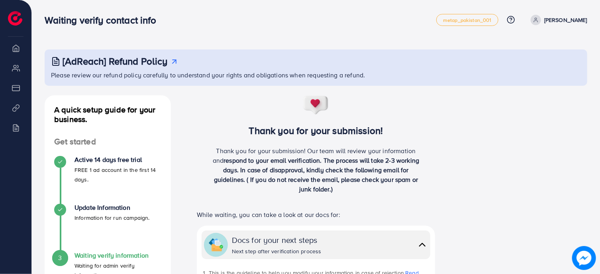
click at [334, 77] on p "Please review our refund policy carefully to understand your rights and obligat…" at bounding box center [317, 75] width 532 height 10
click at [404, 161] on span "respond to your email verification. The process will take 2-3 working days. In …" at bounding box center [317, 174] width 206 height 37
click at [218, 83] on div "[AdReach] Refund Policy Please review our refund policy carefully to understand…" at bounding box center [316, 67] width 543 height 36
click at [337, 183] on span "respond to your email verification. The process will take 2-3 working days. In …" at bounding box center [317, 174] width 206 height 37
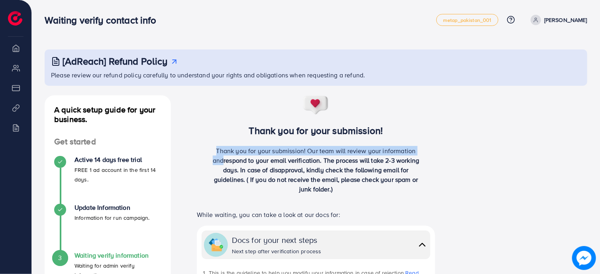
click at [337, 183] on span "respond to your email verification. The process will take 2-3 working days. In …" at bounding box center [317, 174] width 206 height 37
click at [392, 183] on span "respond to your email verification. The process will take 2-3 working days. In …" at bounding box center [317, 174] width 206 height 37
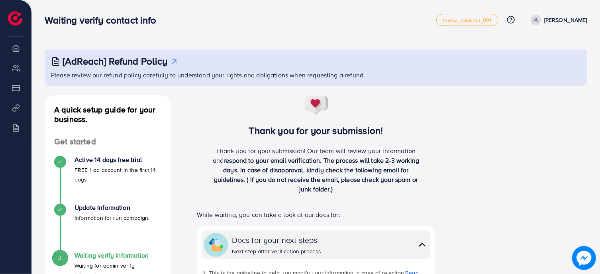
click at [246, 108] on div "Thank you for your submission! Thank you for your submission! Our team will rev…" at bounding box center [316, 147] width 265 height 105
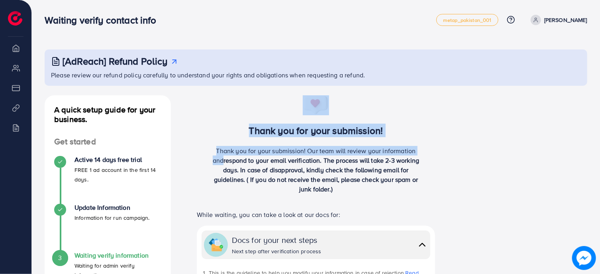
drag, startPoint x: 0, startPoint y: 0, endPoint x: 363, endPoint y: 198, distance: 413.8
click at [363, 198] on div "Thank you for your submission! Thank you for your submission! Our team will rev…" at bounding box center [316, 147] width 265 height 105
click at [363, 191] on p "Thank you for your submission! Our team will review your information and respon…" at bounding box center [316, 170] width 212 height 48
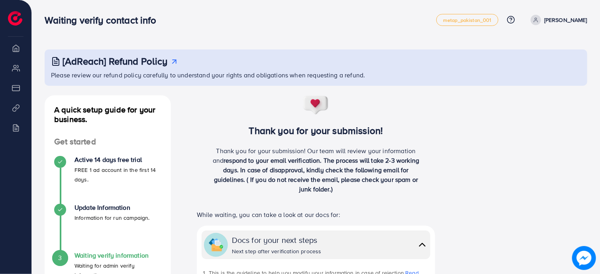
click at [363, 191] on p "Thank you for your submission! Our team will review your information and respon…" at bounding box center [316, 170] width 212 height 48
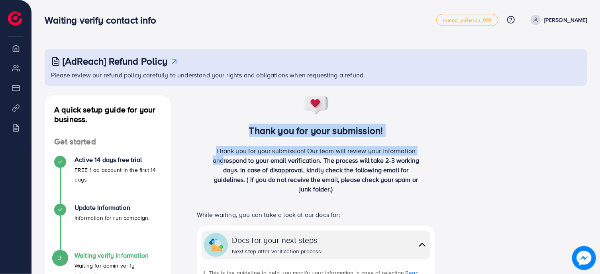
drag, startPoint x: 363, startPoint y: 191, endPoint x: 264, endPoint y: 128, distance: 116.8
click at [264, 128] on div "Thank you for your submission! Thank you for your submission! Our team will rev…" at bounding box center [316, 147] width 265 height 105
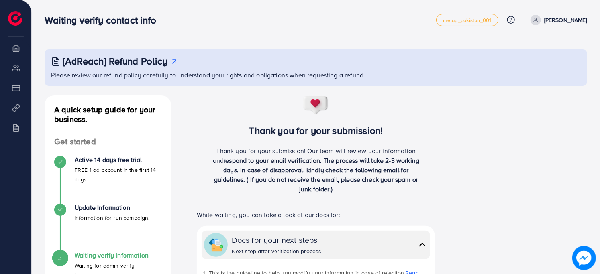
click at [331, 162] on span "respond to your email verification. The process will take 2-3 working days. In …" at bounding box center [317, 174] width 206 height 37
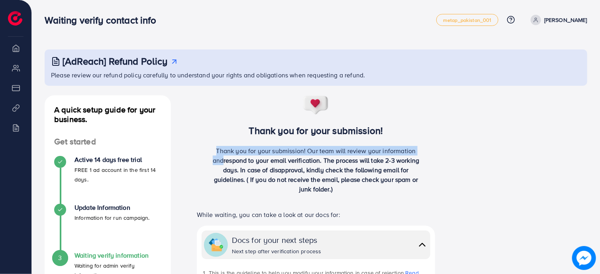
click at [331, 162] on span "respond to your email verification. The process will take 2-3 working days. In …" at bounding box center [317, 174] width 206 height 37
click at [263, 161] on span "respond to your email verification. The process will take 2-3 working days. In …" at bounding box center [317, 174] width 206 height 37
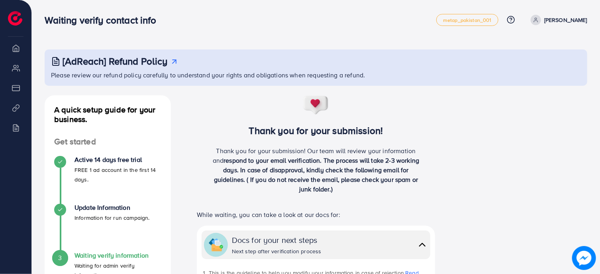
click at [270, 163] on span "respond to your email verification. The process will take 2-3 working days. In …" at bounding box center [317, 174] width 206 height 37
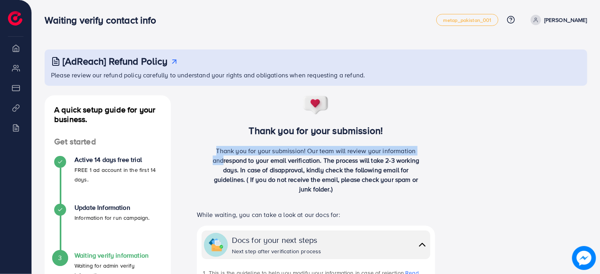
click at [270, 163] on span "respond to your email verification. The process will take 2-3 working days. In …" at bounding box center [317, 174] width 206 height 37
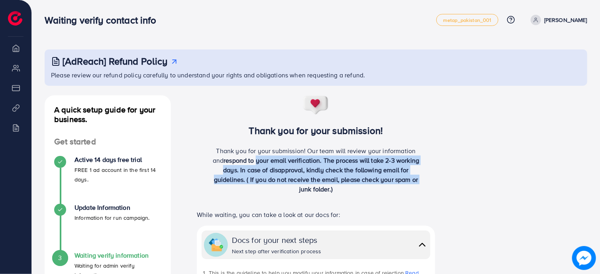
drag, startPoint x: 270, startPoint y: 163, endPoint x: 318, endPoint y: 192, distance: 55.8
click at [318, 192] on span "respond to your email verification. The process will take 2-3 working days. In …" at bounding box center [317, 174] width 206 height 37
click at [319, 192] on span "respond to your email verification. The process will take 2-3 working days. In …" at bounding box center [317, 174] width 206 height 37
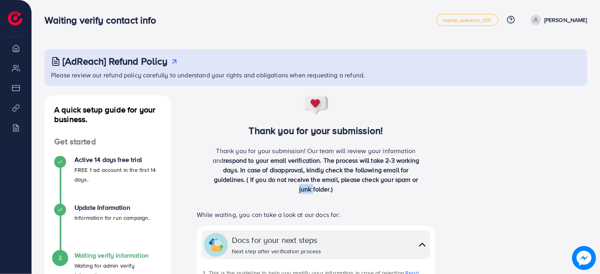
click at [319, 192] on span "respond to your email verification. The process will take 2-3 working days. In …" at bounding box center [317, 174] width 206 height 37
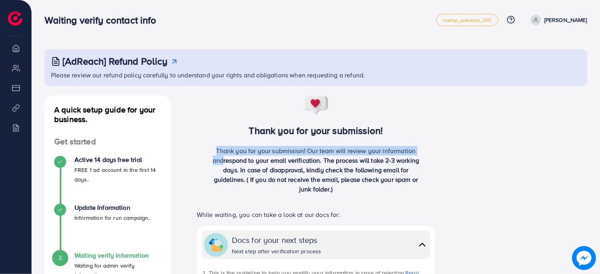
click at [319, 192] on span "respond to your email verification. The process will take 2-3 working days. In …" at bounding box center [317, 174] width 206 height 37
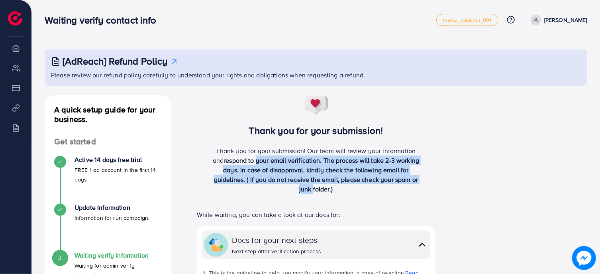
drag, startPoint x: 319, startPoint y: 192, endPoint x: 265, endPoint y: 158, distance: 63.9
click at [265, 159] on span "respond to your email verification. The process will take 2-3 working days. In …" at bounding box center [317, 174] width 206 height 37
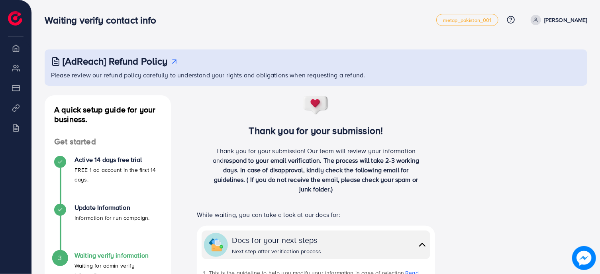
click at [265, 158] on span "respond to your email verification. The process will take 2-3 working days. In …" at bounding box center [317, 174] width 206 height 37
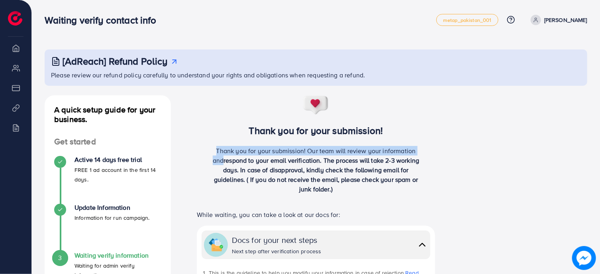
click at [265, 158] on span "respond to your email verification. The process will take 2-3 working days. In …" at bounding box center [317, 174] width 206 height 37
drag, startPoint x: 265, startPoint y: 158, endPoint x: 370, endPoint y: 192, distance: 110.9
click at [370, 192] on p "Thank you for your submission! Our team will review your information and respon…" at bounding box center [316, 170] width 212 height 48
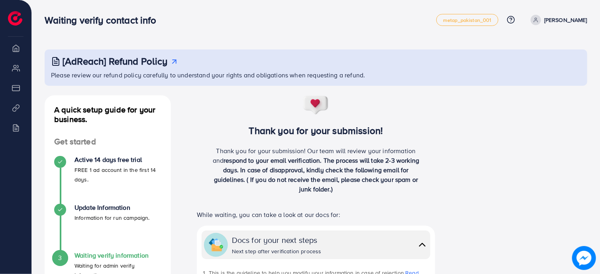
click at [370, 192] on p "Thank you for your submission! Our team will review your information and respon…" at bounding box center [316, 170] width 212 height 48
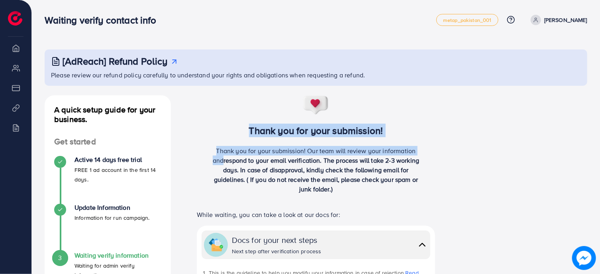
drag, startPoint x: 370, startPoint y: 192, endPoint x: 261, endPoint y: 139, distance: 121.0
click at [261, 139] on div "Thank you for your submission! Thank you for your submission! Our team will rev…" at bounding box center [316, 147] width 265 height 105
click at [258, 135] on h3 "Thank you for your submission!" at bounding box center [316, 131] width 265 height 12
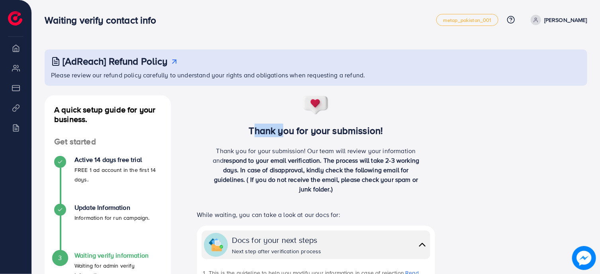
click at [258, 135] on h3 "Thank you for your submission!" at bounding box center [316, 131] width 265 height 12
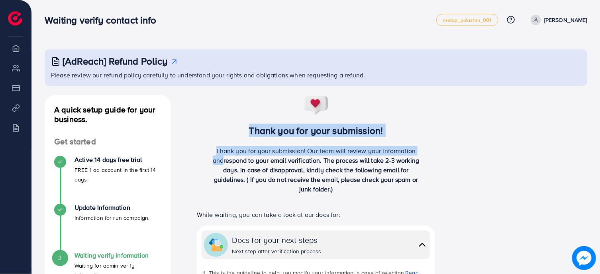
drag, startPoint x: 258, startPoint y: 135, endPoint x: 389, endPoint y: 205, distance: 148.2
click at [384, 198] on div "Thank you for your submission! Our team will review your information and respon…" at bounding box center [316, 173] width 212 height 54
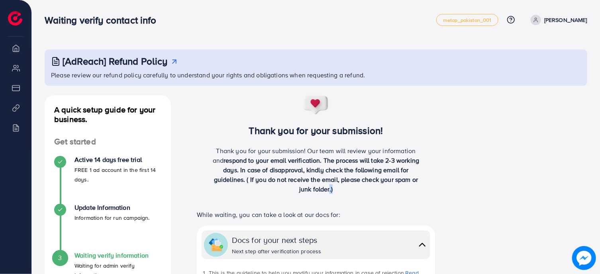
click at [384, 198] on div "Thank you for your submission! Our team will review your information and respon…" at bounding box center [316, 173] width 212 height 54
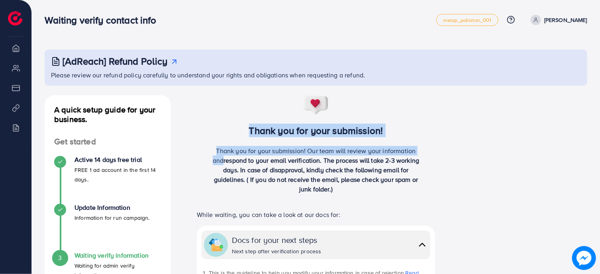
drag, startPoint x: 384, startPoint y: 198, endPoint x: 254, endPoint y: 126, distance: 148.6
click at [254, 126] on div "Thank you for your submission! Thank you for your submission! Our team will rev…" at bounding box center [316, 147] width 265 height 105
click at [254, 126] on h3 "Thank you for your submission!" at bounding box center [316, 131] width 265 height 12
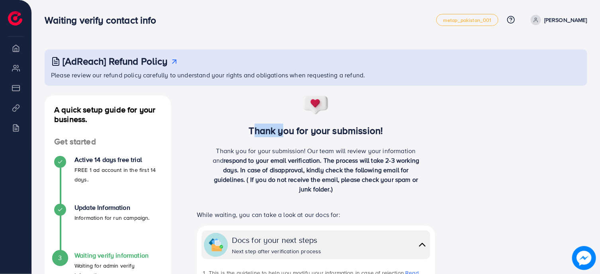
click at [254, 126] on h3 "Thank you for your submission!" at bounding box center [316, 131] width 265 height 12
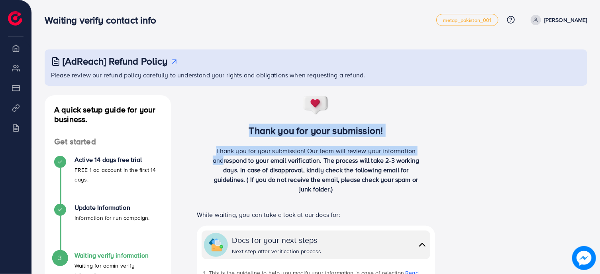
drag, startPoint x: 254, startPoint y: 126, endPoint x: 426, endPoint y: 204, distance: 189.1
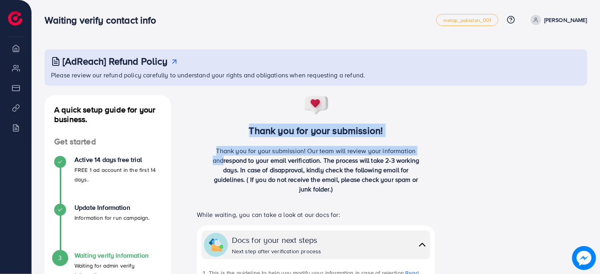
drag, startPoint x: 425, startPoint y: 203, endPoint x: 254, endPoint y: 120, distance: 190.0
click at [253, 125] on h3 "Thank you for your submission!" at bounding box center [316, 131] width 265 height 12
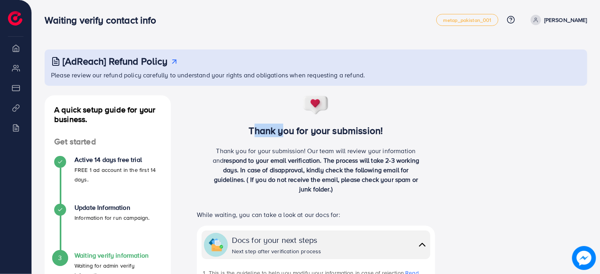
click at [253, 125] on h3 "Thank you for your submission!" at bounding box center [316, 131] width 265 height 12
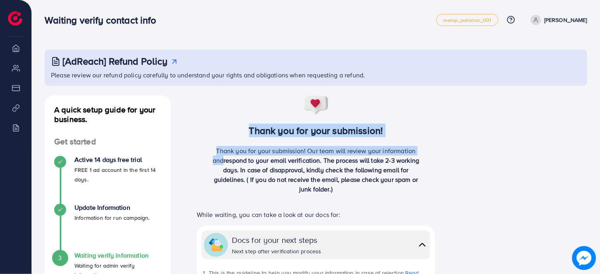
drag, startPoint x: 253, startPoint y: 125, endPoint x: 379, endPoint y: 187, distance: 140.3
click at [379, 187] on div "Thank you for your submission! Thank you for your submission! Our team will rev…" at bounding box center [316, 147] width 265 height 105
click at [379, 187] on p "Thank you for your submission! Our team will review your information and respon…" at bounding box center [316, 170] width 212 height 48
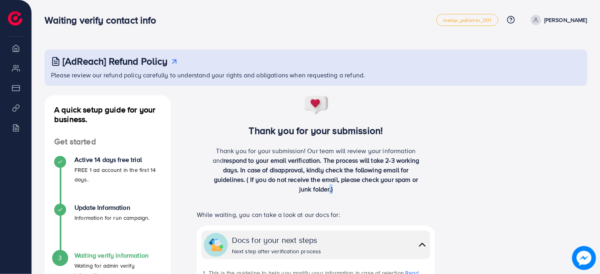
click at [379, 187] on p "Thank you for your submission! Our team will review your information and respon…" at bounding box center [316, 170] width 212 height 48
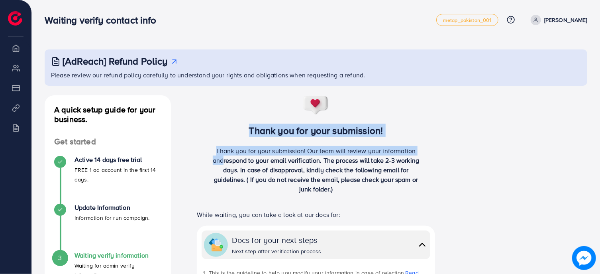
drag, startPoint x: 379, startPoint y: 187, endPoint x: 286, endPoint y: 131, distance: 108.3
click at [286, 131] on div "Thank you for your submission! Thank you for your submission! Our team will rev…" at bounding box center [316, 147] width 265 height 105
click at [286, 131] on h3 "Thank you for your submission!" at bounding box center [316, 131] width 265 height 12
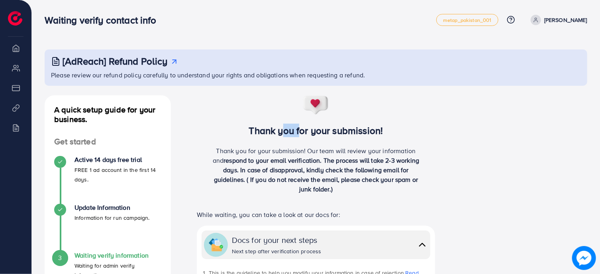
click at [286, 131] on h3 "Thank you for your submission!" at bounding box center [316, 131] width 265 height 12
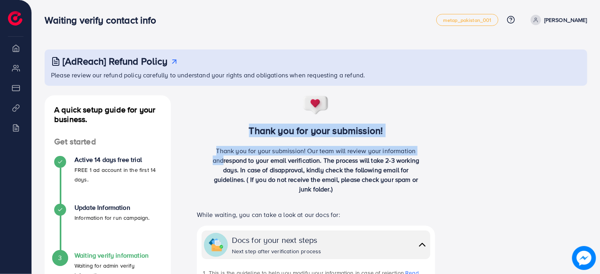
drag, startPoint x: 286, startPoint y: 131, endPoint x: 359, endPoint y: 186, distance: 91.7
click at [359, 186] on div "Thank you for your submission! Thank you for your submission! Our team will rev…" at bounding box center [316, 147] width 265 height 105
click at [359, 186] on p "Thank you for your submission! Our team will review your information and respon…" at bounding box center [316, 170] width 212 height 48
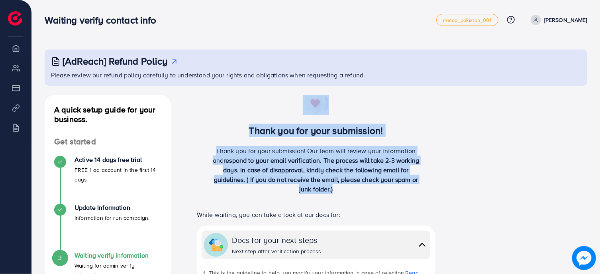
drag, startPoint x: 359, startPoint y: 186, endPoint x: 220, endPoint y: 107, distance: 160.6
click at [220, 107] on div "Thank you for your submission! Thank you for your submission! Our team will rev…" at bounding box center [316, 147] width 265 height 105
click at [243, 135] on h3 "Thank you for your submission!" at bounding box center [316, 131] width 265 height 12
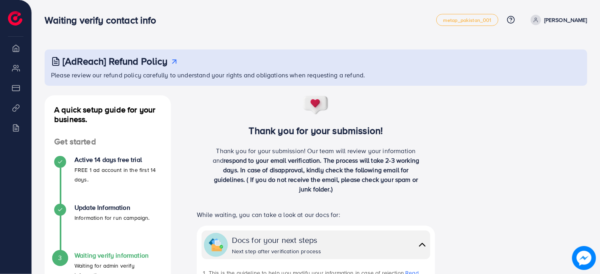
click at [228, 117] on div "Thank you for your submission! Thank you for your submission! Our team will rev…" at bounding box center [316, 147] width 265 height 105
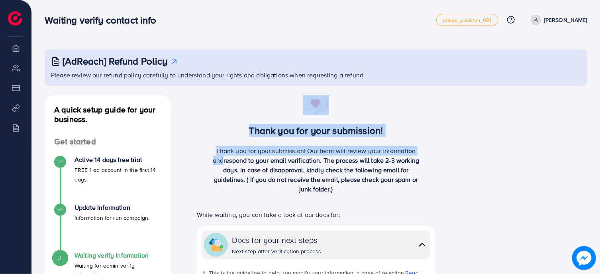
drag, startPoint x: 228, startPoint y: 117, endPoint x: 355, endPoint y: 179, distance: 141.2
click at [355, 179] on div "Thank you for your submission! Thank you for your submission! Our team will rev…" at bounding box center [316, 147] width 265 height 105
click at [355, 179] on span "respond to your email verification. The process will take 2-3 working days. In …" at bounding box center [317, 174] width 206 height 37
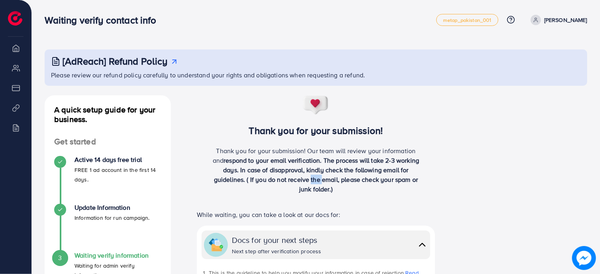
click at [355, 179] on span "respond to your email verification. The process will take 2-3 working days. In …" at bounding box center [317, 174] width 206 height 37
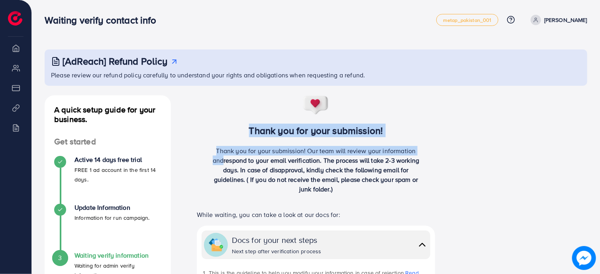
drag, startPoint x: 355, startPoint y: 179, endPoint x: 266, endPoint y: 122, distance: 105.9
click at [266, 122] on div "Thank you for your submission! Thank you for your submission! Our team will rev…" at bounding box center [316, 147] width 265 height 105
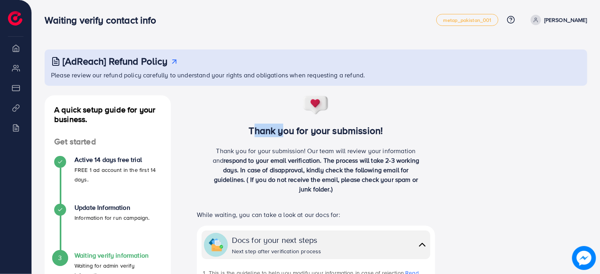
click at [266, 122] on div "Thank you for your submission! Thank you for your submission! Our team will rev…" at bounding box center [316, 147] width 265 height 105
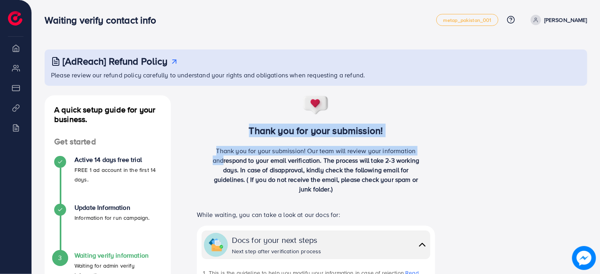
drag, startPoint x: 266, startPoint y: 122, endPoint x: 336, endPoint y: 179, distance: 89.9
click at [336, 179] on div "Thank you for your submission! Thank you for your submission! Our team will rev…" at bounding box center [316, 147] width 265 height 105
click at [336, 179] on span "respond to your email verification. The process will take 2-3 working days. In …" at bounding box center [317, 174] width 206 height 37
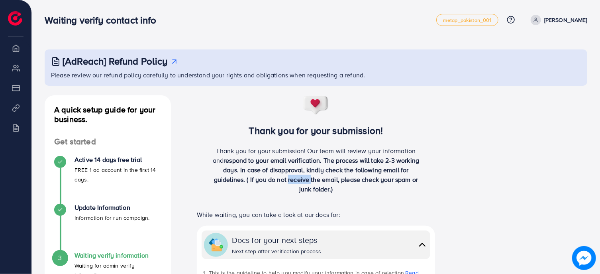
click at [336, 179] on span "respond to your email verification. The process will take 2-3 working days. In …" at bounding box center [317, 174] width 206 height 37
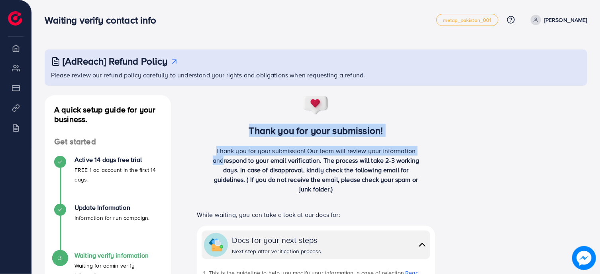
drag, startPoint x: 336, startPoint y: 179, endPoint x: 279, endPoint y: 129, distance: 75.1
click at [279, 129] on div "Thank you for your submission! Thank you for your submission! Our team will rev…" at bounding box center [316, 147] width 265 height 105
click at [279, 129] on h3 "Thank you for your submission!" at bounding box center [316, 131] width 265 height 12
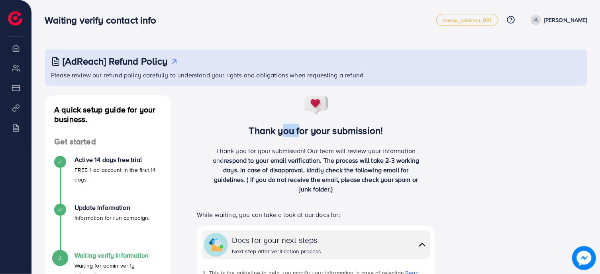
click at [279, 129] on h3 "Thank you for your submission!" at bounding box center [316, 131] width 265 height 12
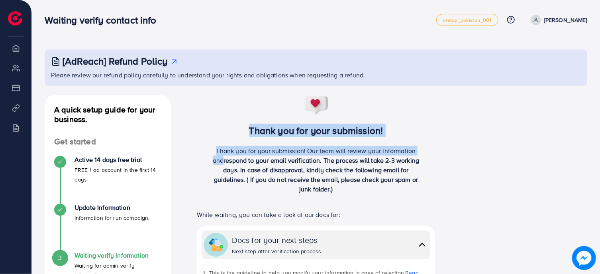
drag, startPoint x: 279, startPoint y: 129, endPoint x: 379, endPoint y: 191, distance: 117.0
click at [379, 191] on div "Thank you for your submission! Thank you for your submission! Our team will rev…" at bounding box center [316, 147] width 265 height 105
